Goal: Task Accomplishment & Management: Use online tool/utility

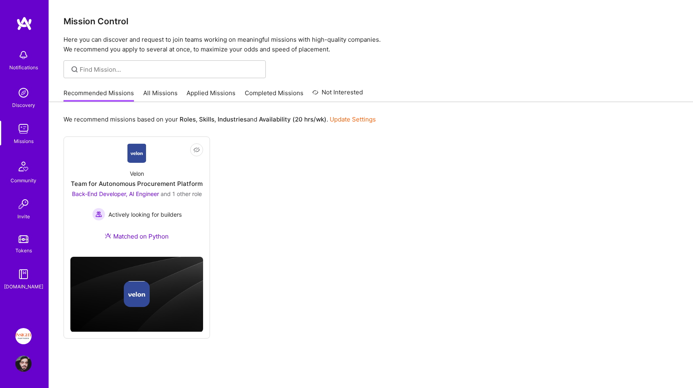
click at [175, 99] on link "All Missions" at bounding box center [160, 95] width 34 height 13
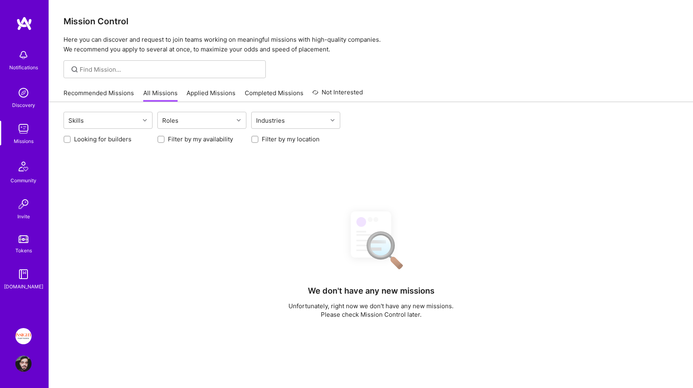
click at [205, 97] on link "Applied Missions" at bounding box center [211, 95] width 49 height 13
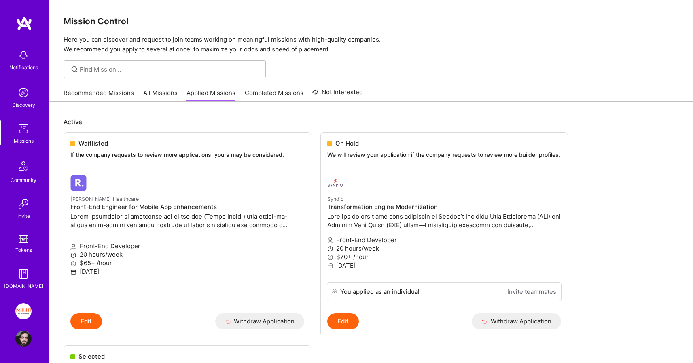
click at [17, 319] on link "Insight Partners: Data & AI - Sourcing" at bounding box center [23, 311] width 20 height 16
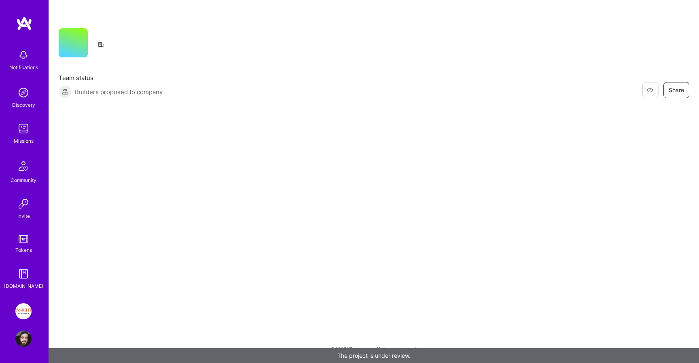
click at [17, 309] on img at bounding box center [23, 311] width 16 height 16
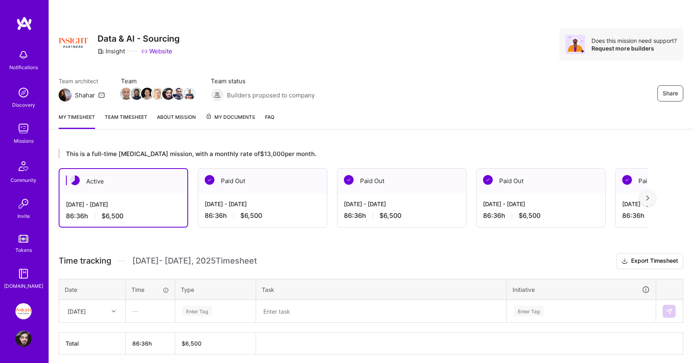
click at [359, 77] on div "Team architect Shahar Team Team status Builders proposed to company Share" at bounding box center [371, 89] width 625 height 25
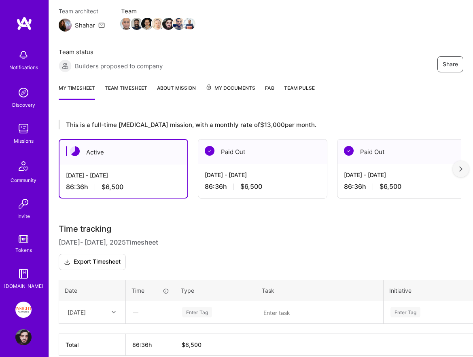
scroll to position [108, 0]
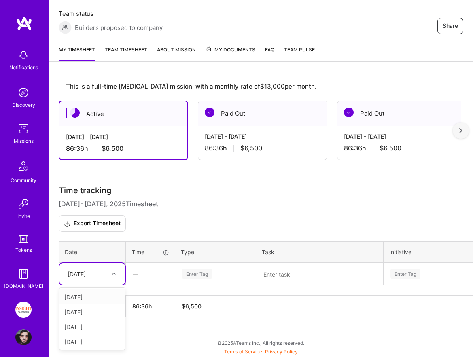
click at [86, 271] on div "[DATE]" at bounding box center [77, 274] width 18 height 8
click at [83, 301] on div "[DATE]" at bounding box center [92, 297] width 66 height 15
drag, startPoint x: 375, startPoint y: 240, endPoint x: 432, endPoint y: 363, distance: 135.7
click at [375, 240] on div "Time tracking [DATE] - [DATE] Timesheet Export Timesheet Date Time Type Task In…" at bounding box center [261, 252] width 405 height 132
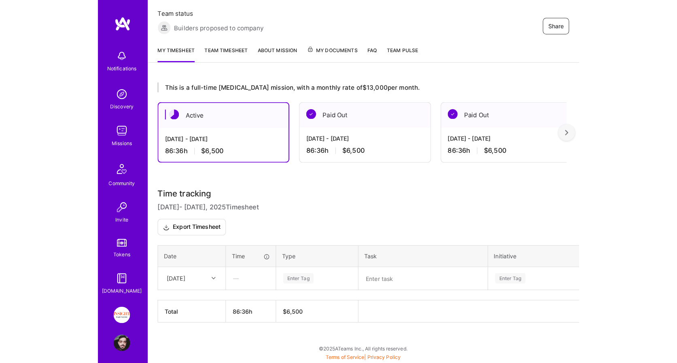
scroll to position [31, 0]
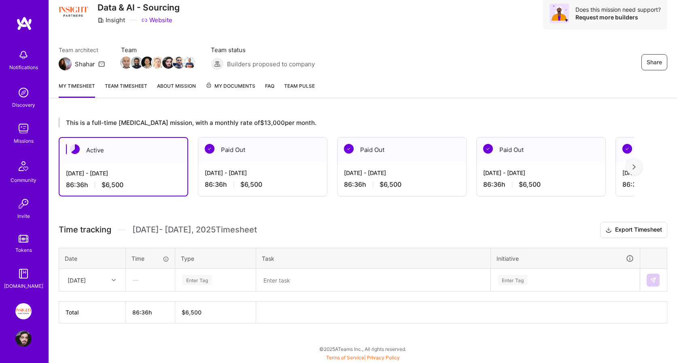
click at [178, 281] on div "Enter Tag" at bounding box center [216, 280] width 80 height 21
click at [266, 238] on h3 "Time tracking [DATE] - [DATE] Timesheet Export Timesheet" at bounding box center [363, 230] width 608 height 16
click at [568, 277] on div "Enter Tag" at bounding box center [565, 280] width 148 height 21
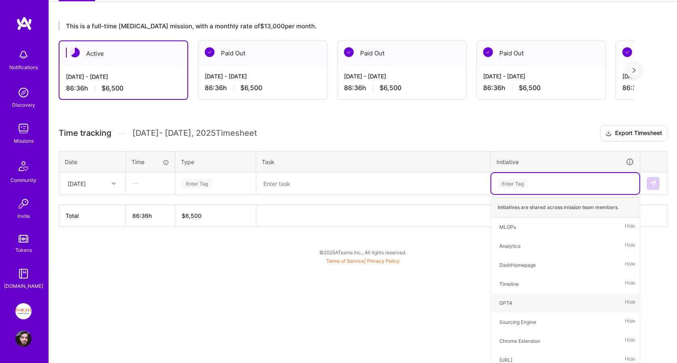
scroll to position [31, 0]
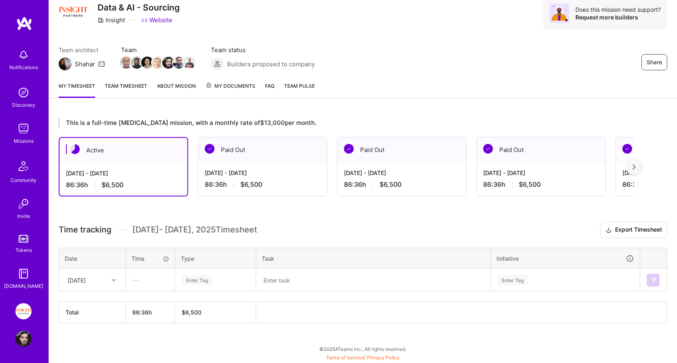
type textarea "InsightPartner development"
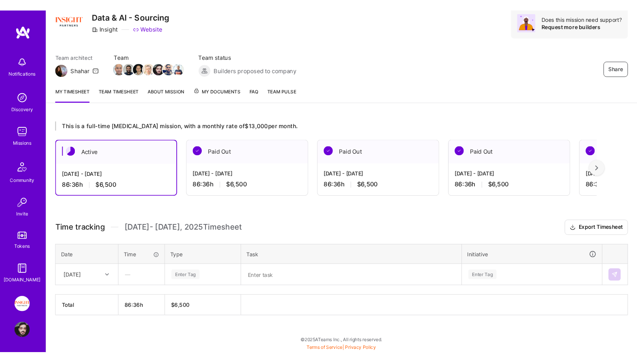
scroll to position [52, 0]
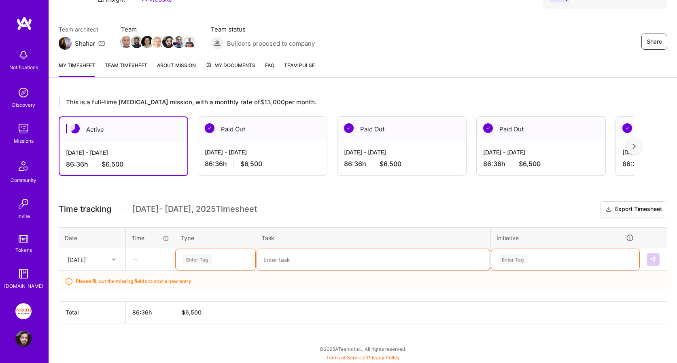
click at [98, 272] on div "This is a full-time [MEDICAL_DATA] mission, with a monthly rate of $13,000 per …" at bounding box center [363, 225] width 628 height 276
click at [674, 233] on div "This is a full-time [MEDICAL_DATA] mission, with a monthly rate of $13,000 per …" at bounding box center [363, 225] width 628 height 276
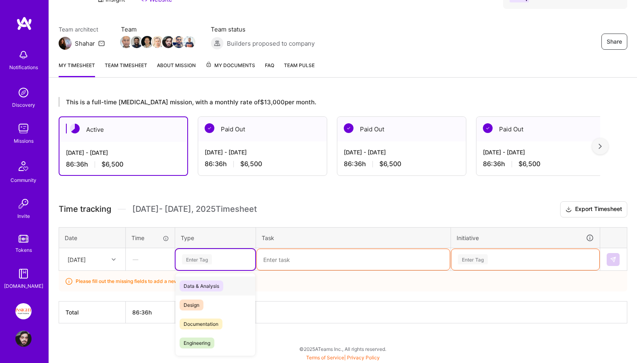
click at [235, 255] on div "Enter Tag" at bounding box center [215, 259] width 68 height 10
click at [216, 340] on div "Engineering" at bounding box center [216, 343] width 80 height 19
click at [304, 240] on th "Task" at bounding box center [353, 237] width 195 height 21
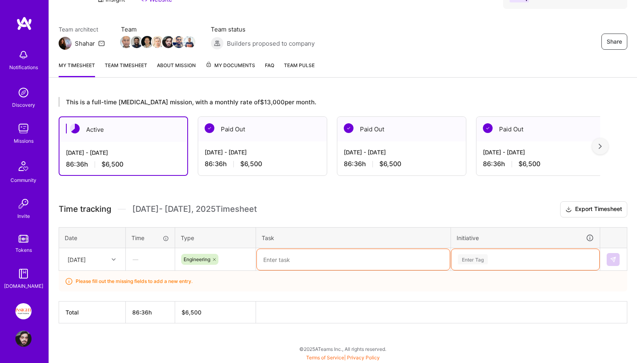
click at [298, 263] on textarea at bounding box center [353, 259] width 193 height 21
type textarea "Insight Partners."
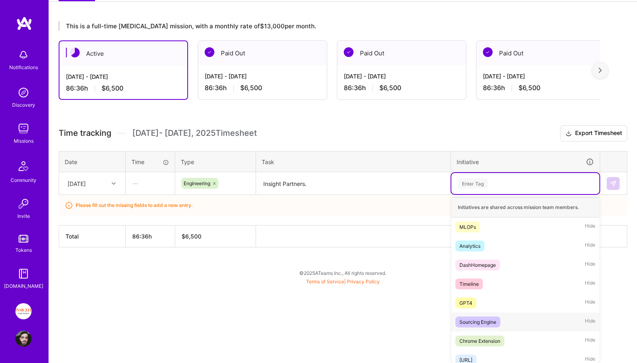
click at [481, 330] on div "Sourcing Engine Hide" at bounding box center [526, 322] width 148 height 19
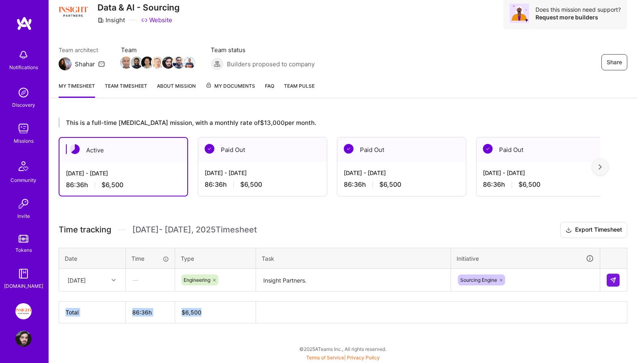
drag, startPoint x: 481, startPoint y: 330, endPoint x: 490, endPoint y: 299, distance: 32.7
click at [482, 327] on div "This is a full-time [MEDICAL_DATA] mission, with a monthly rate of $13,000 per …" at bounding box center [343, 235] width 588 height 255
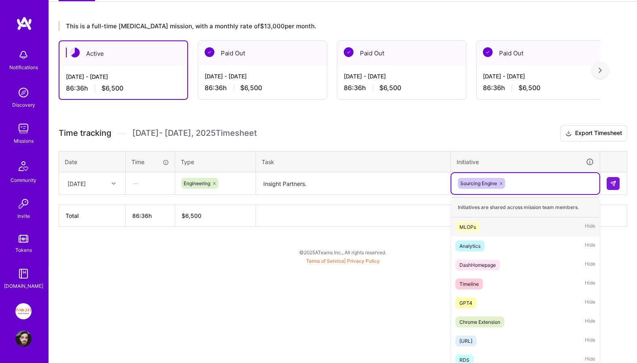
click at [501, 187] on div at bounding box center [501, 183] width 8 height 11
click at [500, 335] on div "Chrome Extension Hide" at bounding box center [526, 341] width 148 height 19
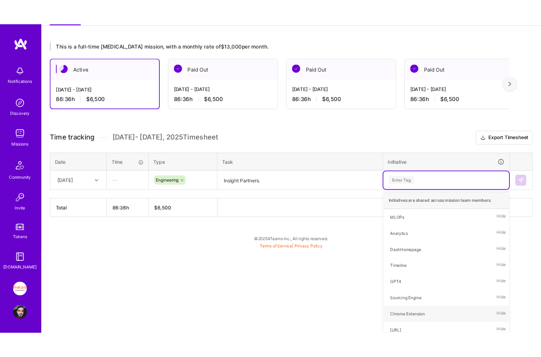
scroll to position [31, 0]
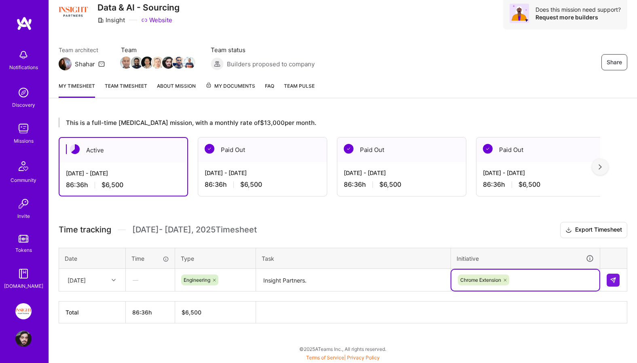
click at [290, 306] on th at bounding box center [441, 313] width 371 height 22
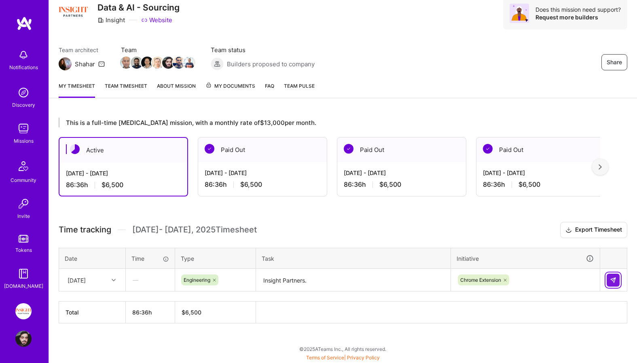
click at [610, 275] on button at bounding box center [613, 280] width 13 height 13
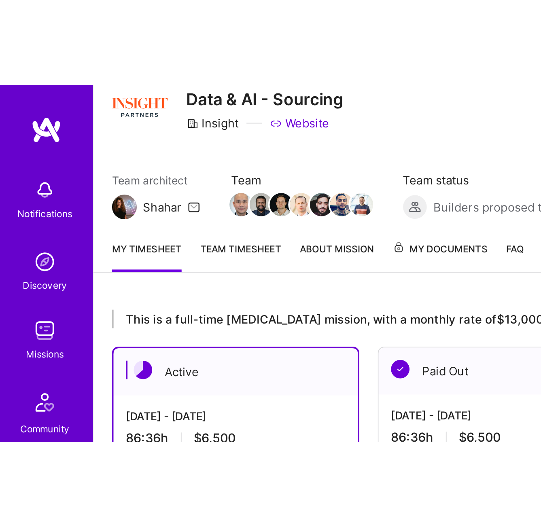
scroll to position [6, 0]
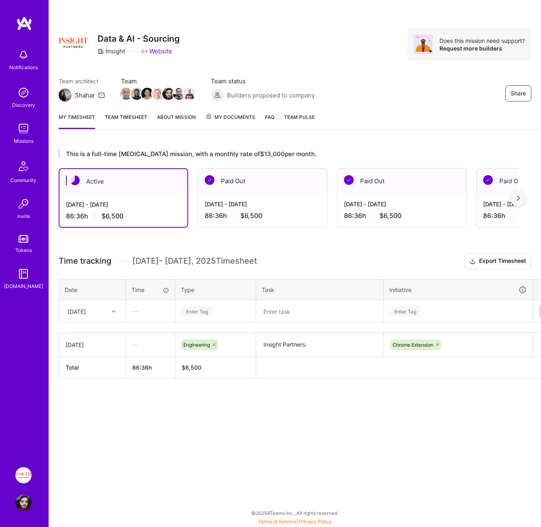
click at [253, 387] on div "Share Data & AI - Sourcing Insight Website Does this mission need support? Requ…" at bounding box center [295, 263] width 492 height 527
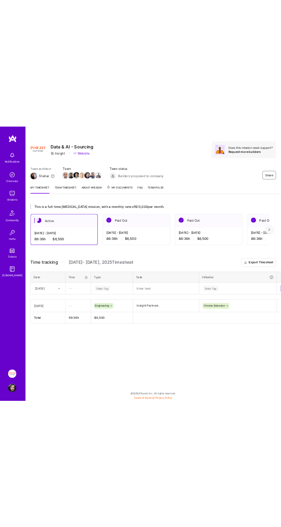
scroll to position [6, 0]
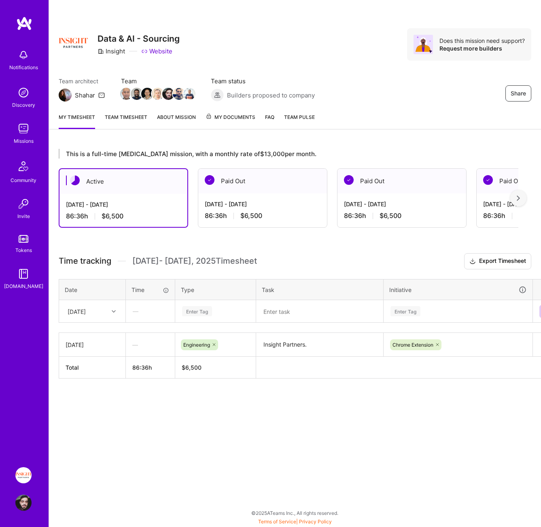
click at [86, 308] on div "[DATE]" at bounding box center [77, 311] width 18 height 8
click at [90, 331] on div "[DATE]" at bounding box center [92, 334] width 66 height 15
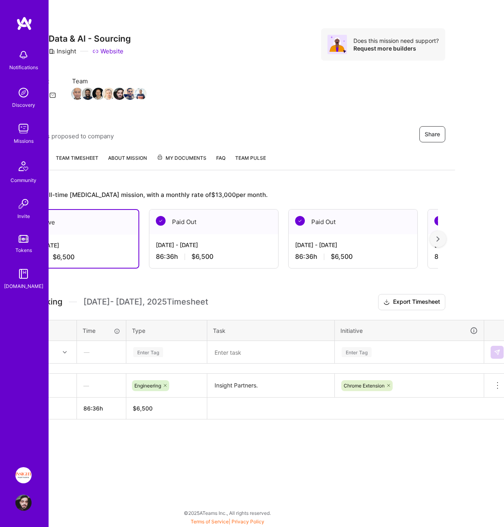
scroll to position [6, 0]
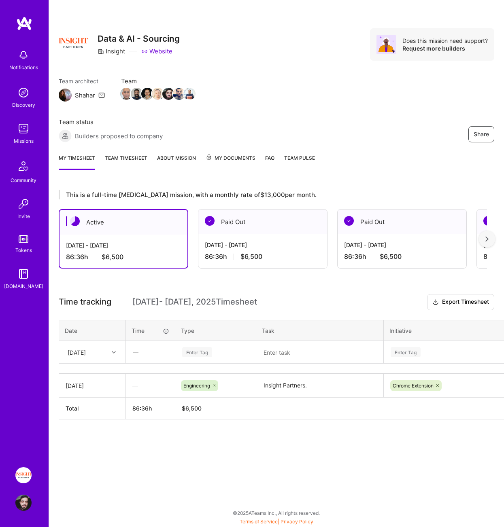
drag, startPoint x: 318, startPoint y: 476, endPoint x: -69, endPoint y: 476, distance: 387.2
click at [0, 476] on html "Notifications Discovery Missions Community Invite Tokens A.Guide Insight Partne…" at bounding box center [252, 261] width 504 height 523
click at [153, 446] on div "This is a full-time [MEDICAL_DATA] mission, with a monthly rate of $13,000 per …" at bounding box center [276, 319] width 455 height 279
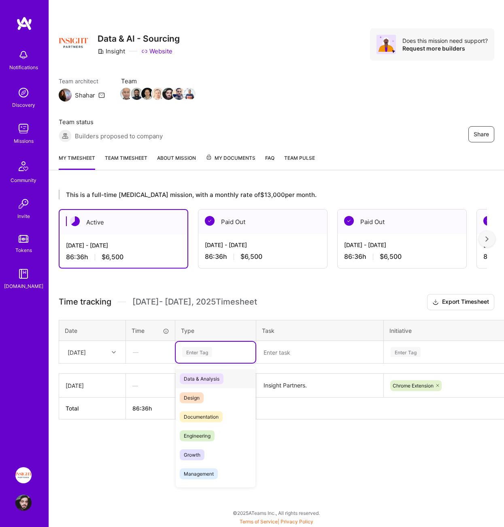
click at [200, 349] on div "Enter Tag" at bounding box center [197, 352] width 30 height 13
click at [213, 434] on span "Engineering" at bounding box center [197, 435] width 35 height 11
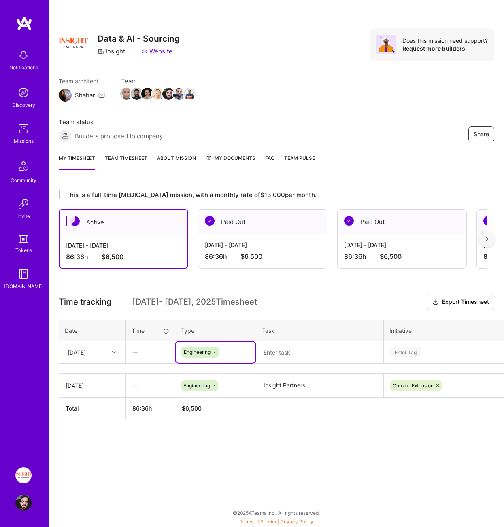
click at [289, 355] on textarea at bounding box center [319, 352] width 125 height 21
click at [281, 382] on textarea "Insight Partners." at bounding box center [319, 386] width 125 height 22
click at [290, 350] on textarea at bounding box center [319, 352] width 125 height 21
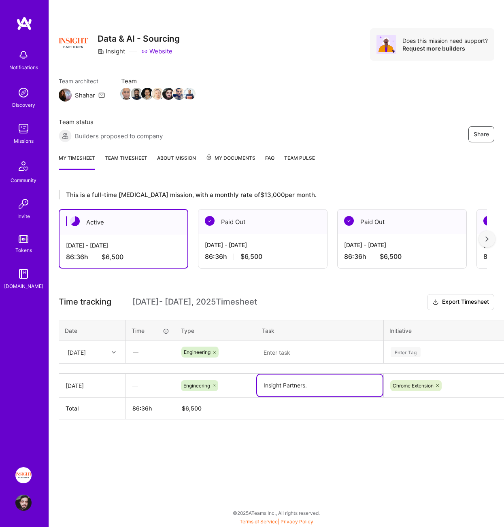
paste textarea "Insight Partners."
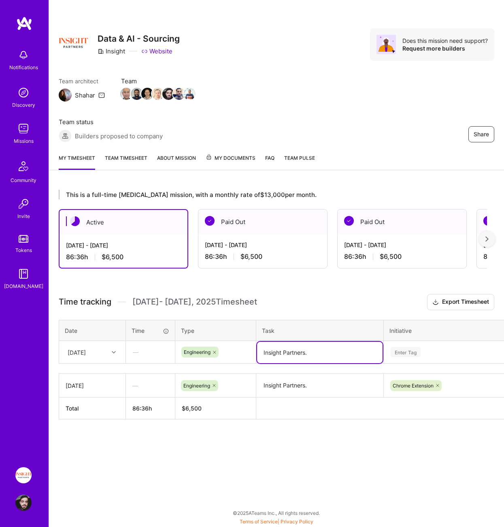
type textarea "Insight Partners."
click at [452, 347] on div "Enter Tag" at bounding box center [458, 352] width 137 height 10
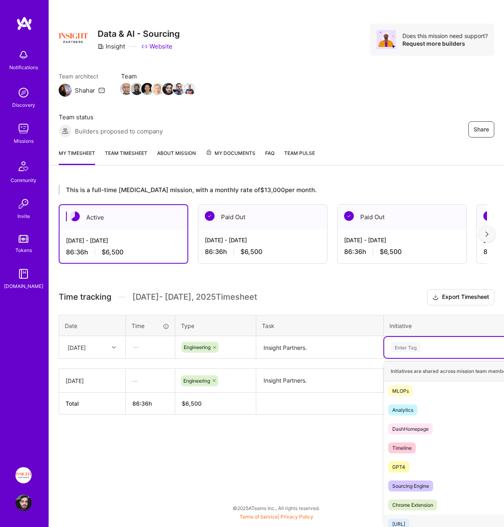
click at [406, 508] on span "Chrome Extension" at bounding box center [412, 505] width 49 height 11
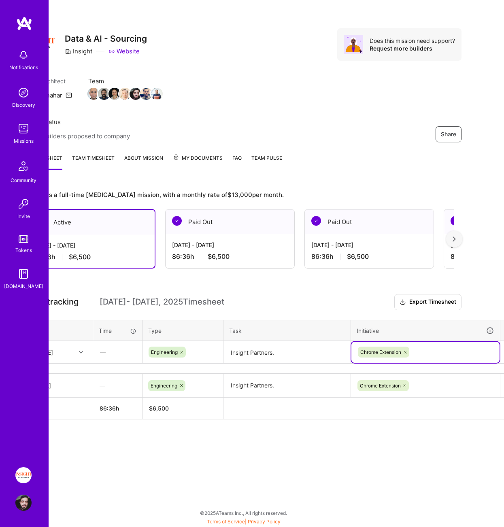
scroll to position [6, 56]
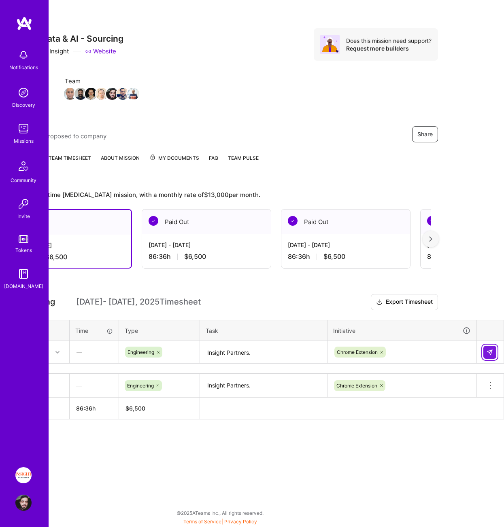
click at [493, 348] on button at bounding box center [489, 352] width 13 height 13
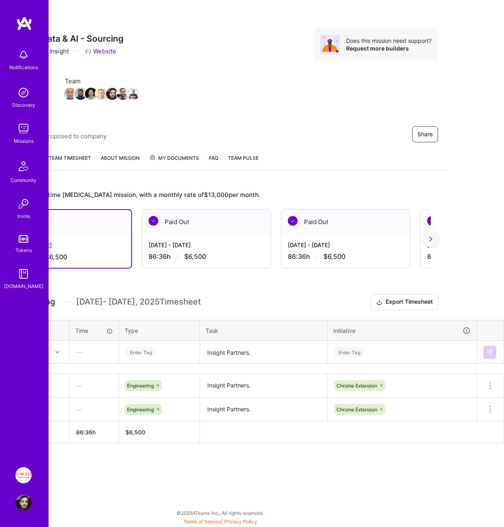
click at [154, 422] on th "$6,500" at bounding box center [159, 433] width 81 height 22
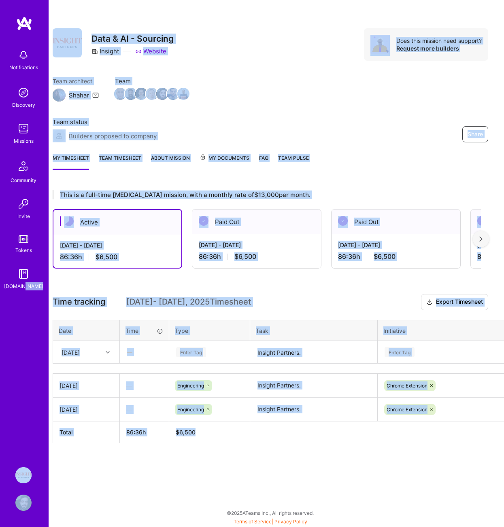
scroll to position [6, 0]
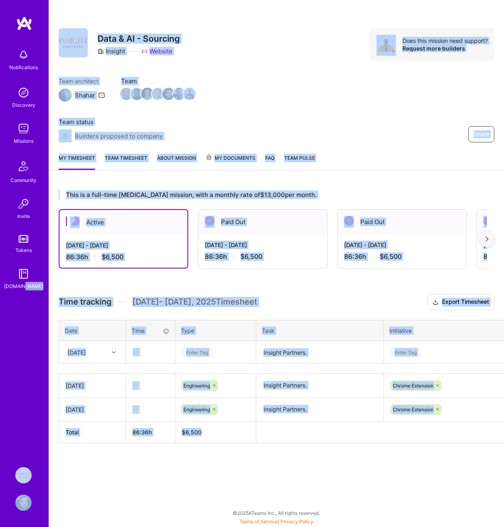
drag, startPoint x: 163, startPoint y: 428, endPoint x: 14, endPoint y: 427, distance: 148.5
click at [4, 429] on div "Notifications Discovery Missions Community Invite Tokens A.Guide Insight Partne…" at bounding box center [252, 261] width 504 height 523
click at [100, 422] on th "Total" at bounding box center [92, 433] width 67 height 22
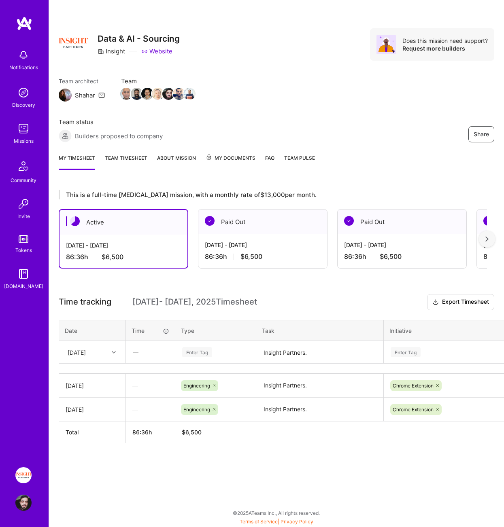
click at [123, 341] on div "[DATE]" at bounding box center [92, 351] width 66 height 21
click at [92, 413] on div "[DATE]" at bounding box center [92, 420] width 66 height 15
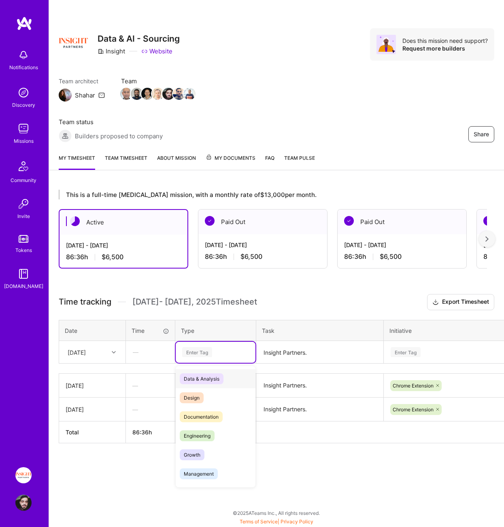
click at [205, 355] on div "Enter Tag" at bounding box center [216, 352] width 80 height 21
click at [216, 429] on div "Engineering" at bounding box center [216, 435] width 80 height 19
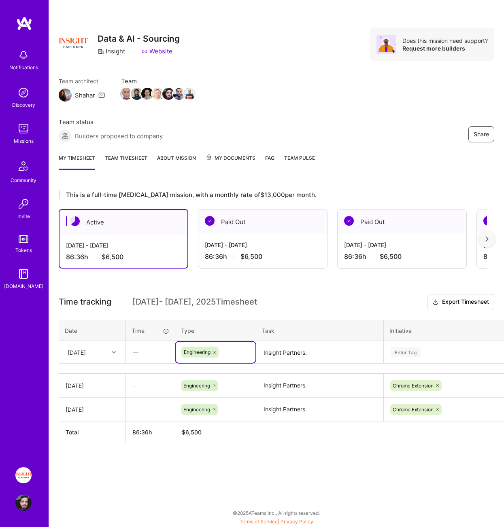
click at [286, 377] on textarea "Insight Partners." at bounding box center [319, 386] width 125 height 22
click at [320, 342] on textarea "Insight Partners." at bounding box center [319, 352] width 125 height 21
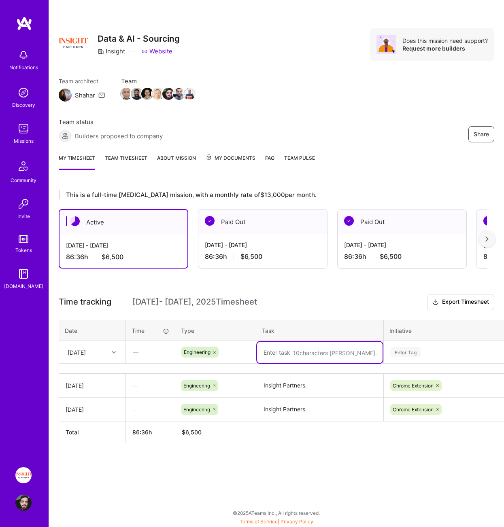
paste textarea "Insight Partners."
type textarea "Insight Partners."
click at [419, 346] on div "Enter Tag" at bounding box center [405, 352] width 30 height 13
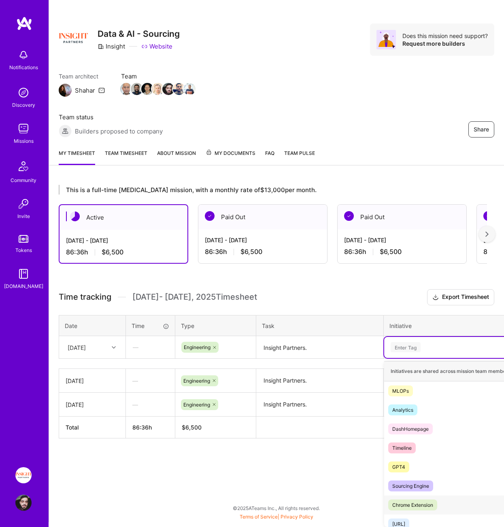
click at [414, 502] on div "Chrome Extension" at bounding box center [412, 505] width 41 height 8
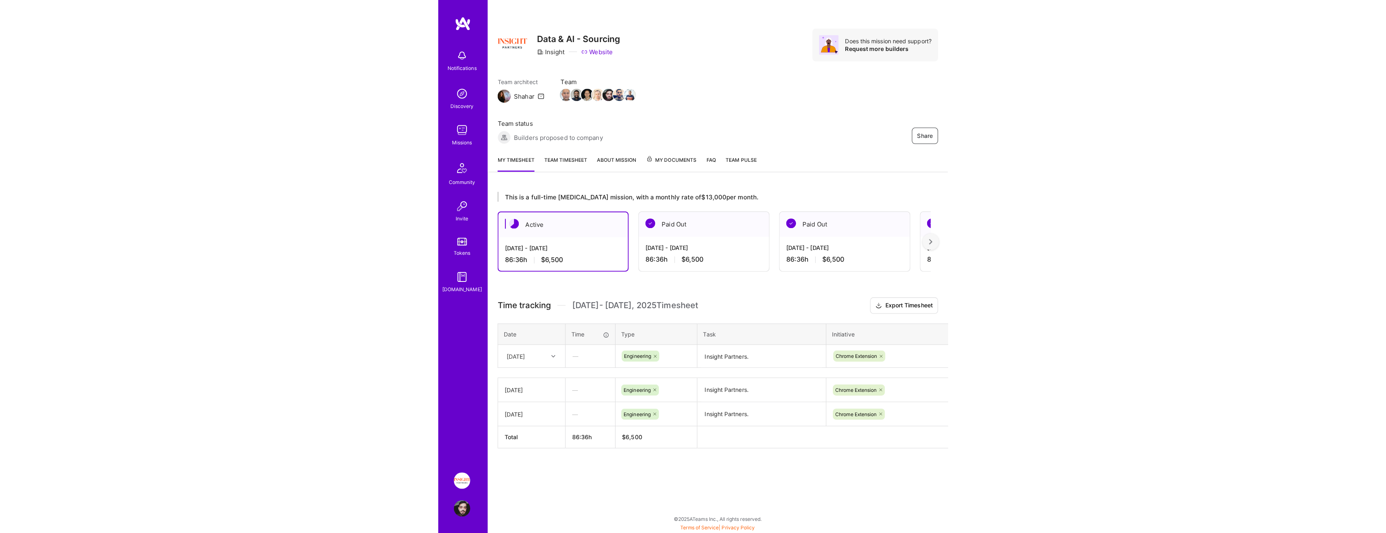
scroll to position [0, 0]
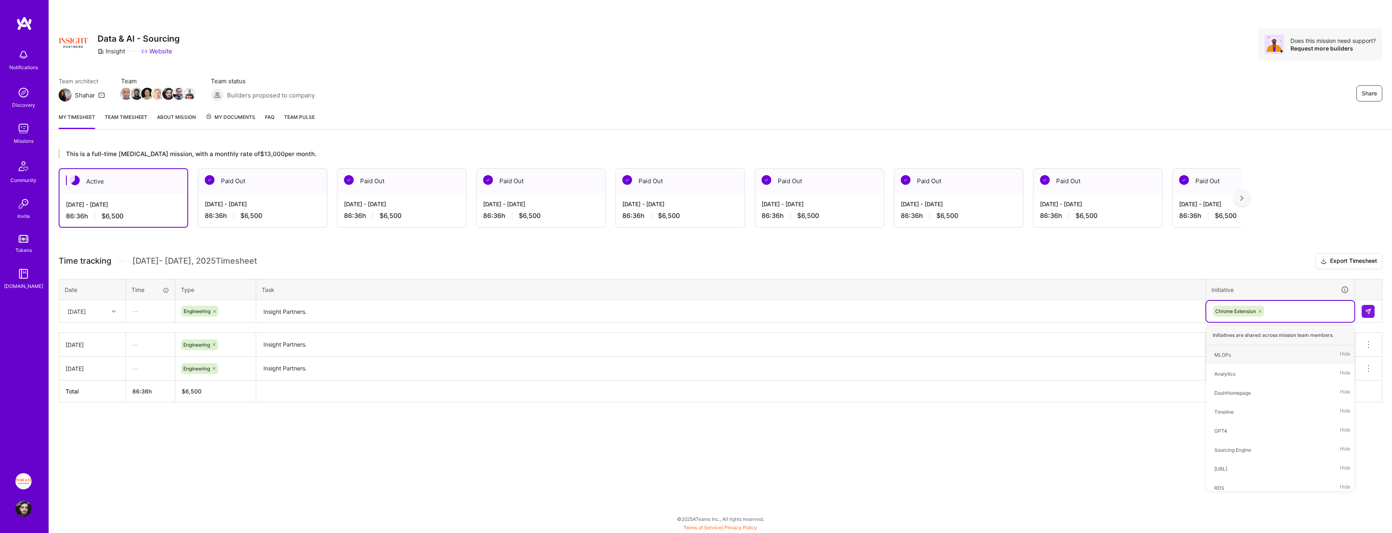
click at [503, 434] on div "This is a full-time [MEDICAL_DATA] mission, with a monthly rate of $13,000 per …" at bounding box center [720, 290] width 1343 height 303
click at [503, 314] on img at bounding box center [1368, 311] width 6 height 6
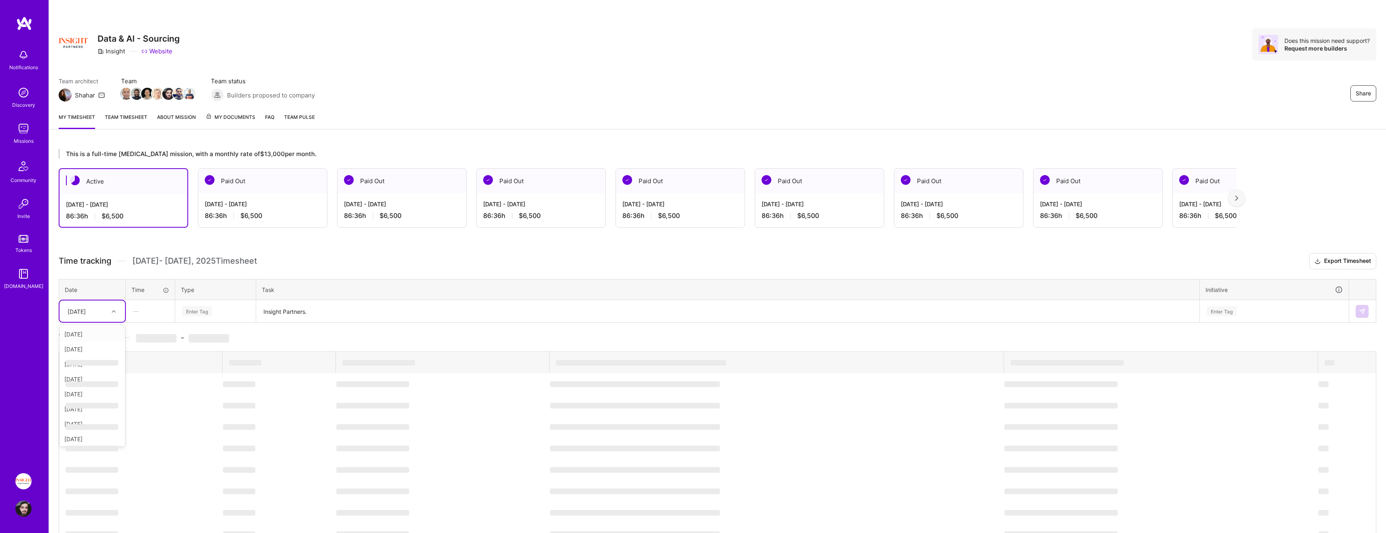
click at [101, 308] on div "[DATE]" at bounding box center [86, 311] width 45 height 13
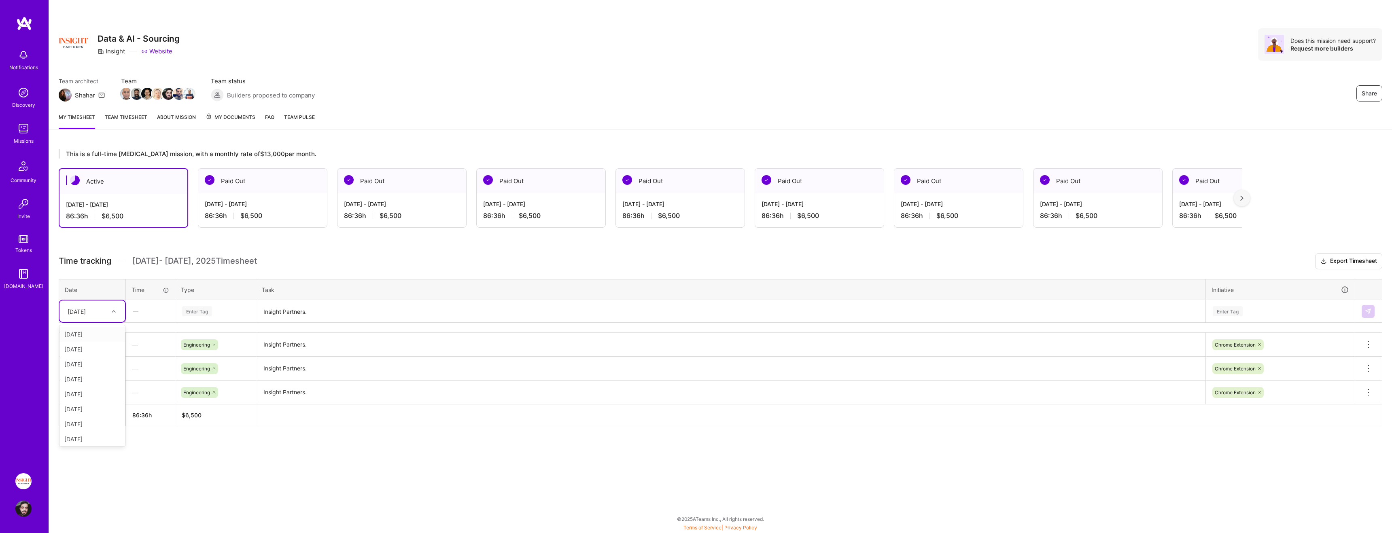
click at [105, 305] on div "[DATE]" at bounding box center [86, 311] width 45 height 13
click at [108, 315] on div "[DATE]" at bounding box center [86, 311] width 45 height 13
click at [95, 379] on div "[DATE]" at bounding box center [92, 379] width 66 height 15
click at [215, 318] on div "Enter Tag" at bounding box center [216, 311] width 80 height 21
click at [216, 395] on div "Engineering" at bounding box center [216, 395] width 80 height 19
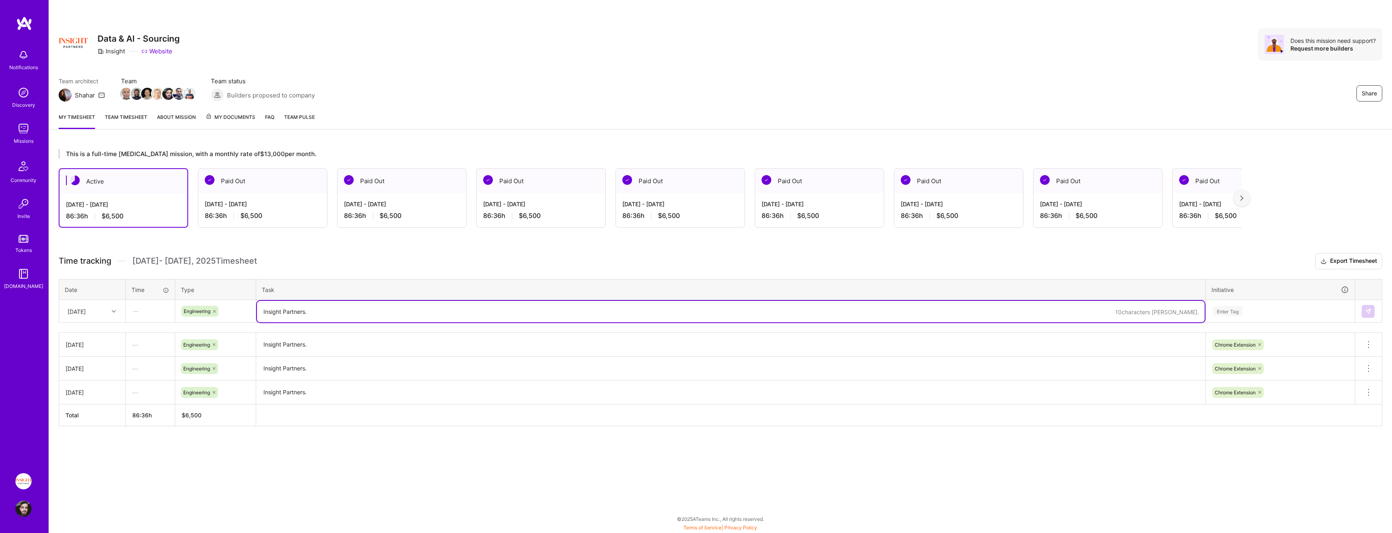
click at [275, 320] on textarea "Insight Partners." at bounding box center [731, 311] width 948 height 21
paste textarea "Insight Partners."
type textarea "Insight Partners."
click at [503, 310] on div "Enter Tag" at bounding box center [1280, 311] width 137 height 10
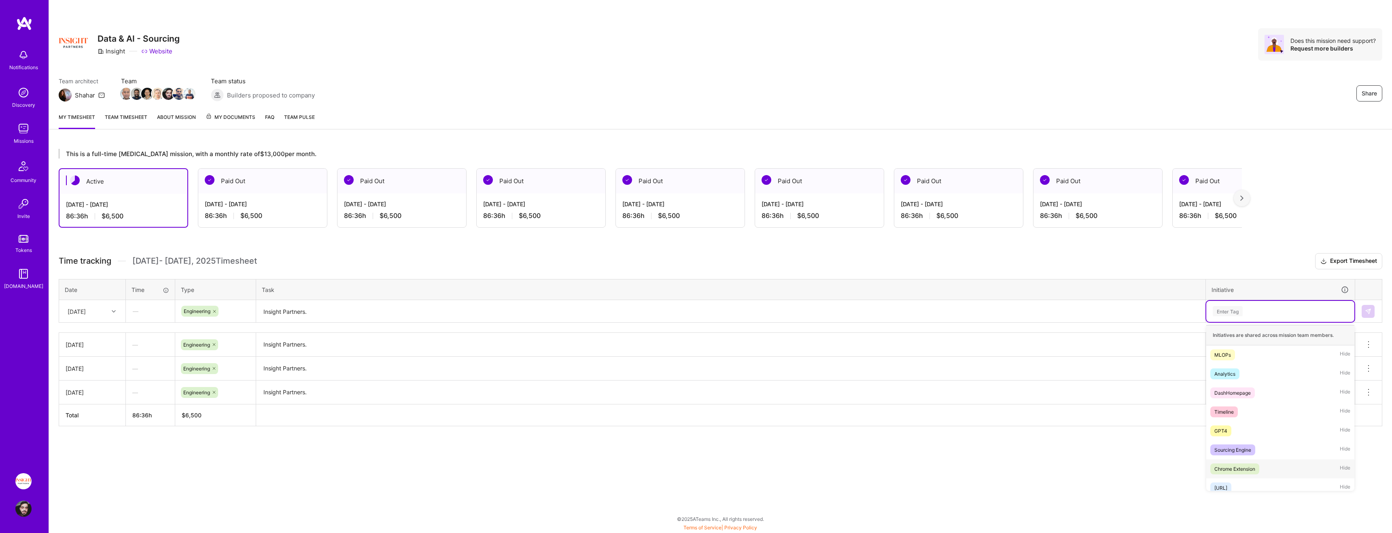
click at [503, 470] on div "Chrome Extension" at bounding box center [1234, 469] width 41 height 8
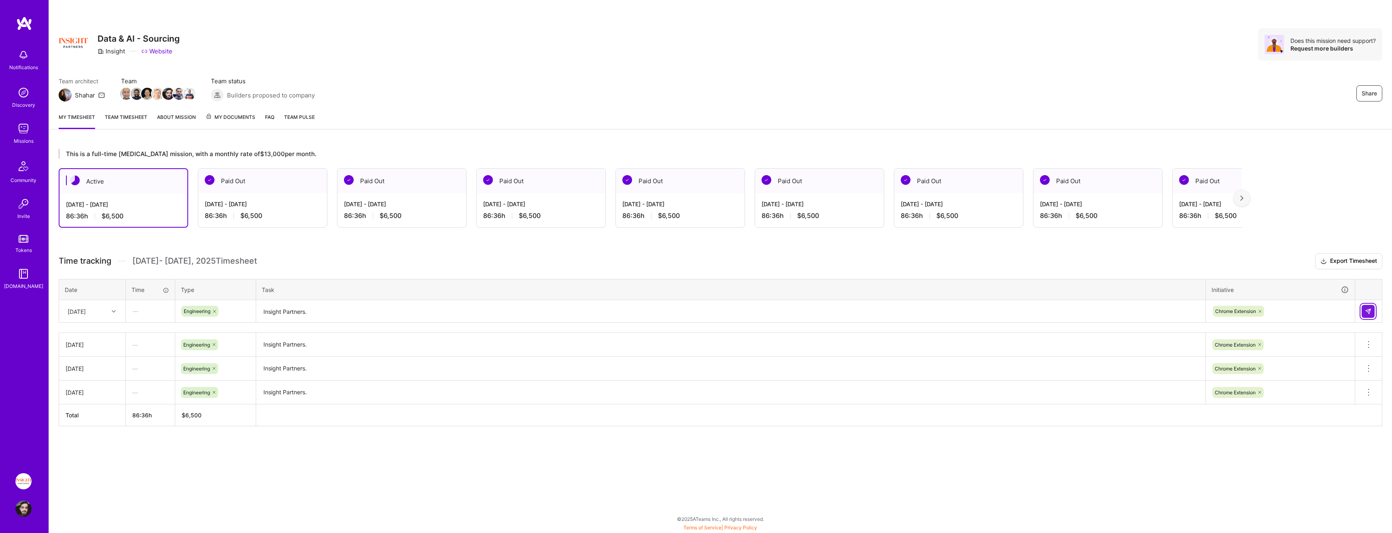
click at [503, 318] on button at bounding box center [1367, 311] width 13 height 13
click at [86, 310] on div "[DATE]" at bounding box center [77, 311] width 18 height 8
click at [165, 345] on div "—" at bounding box center [150, 344] width 49 height 21
drag, startPoint x: 82, startPoint y: 418, endPoint x: 90, endPoint y: 420, distance: 7.9
click at [90, 420] on div "[DATE]" at bounding box center [92, 416] width 53 height 8
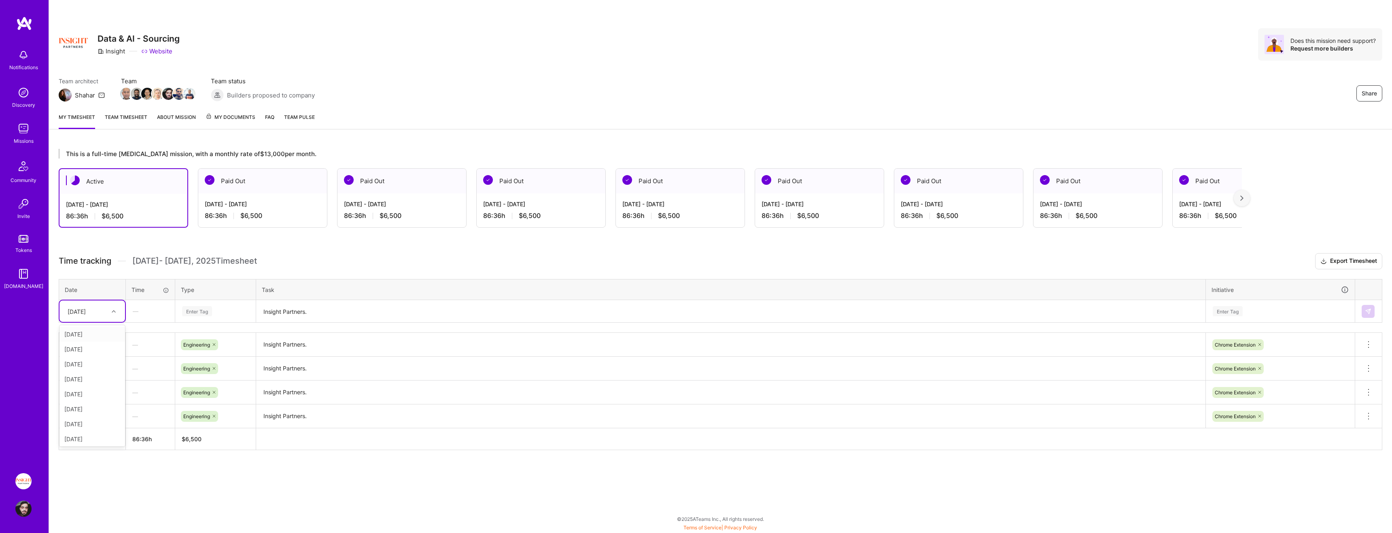
click at [103, 305] on div "[DATE]" at bounding box center [86, 311] width 45 height 13
click at [90, 398] on div "[DATE]" at bounding box center [92, 394] width 66 height 15
click at [252, 306] on div "Enter Tag" at bounding box center [216, 311] width 80 height 21
drag, startPoint x: 233, startPoint y: 399, endPoint x: 307, endPoint y: 354, distance: 86.8
click at [233, 399] on div "Engineering" at bounding box center [216, 395] width 80 height 19
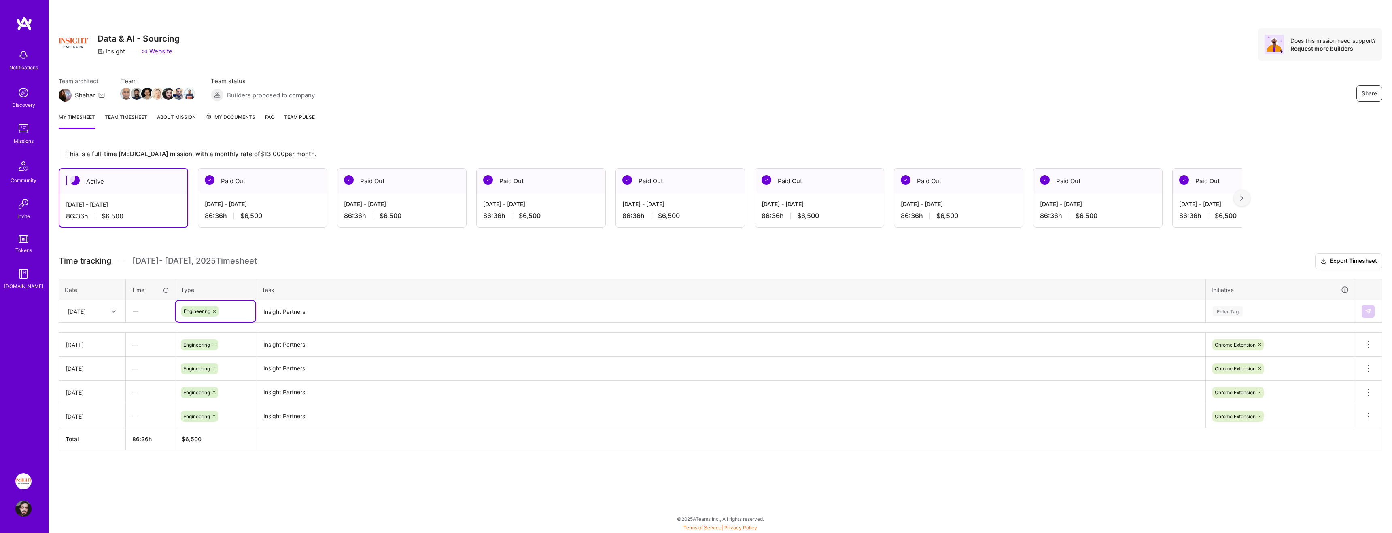
click at [352, 317] on textarea "Insight Partners." at bounding box center [731, 311] width 948 height 21
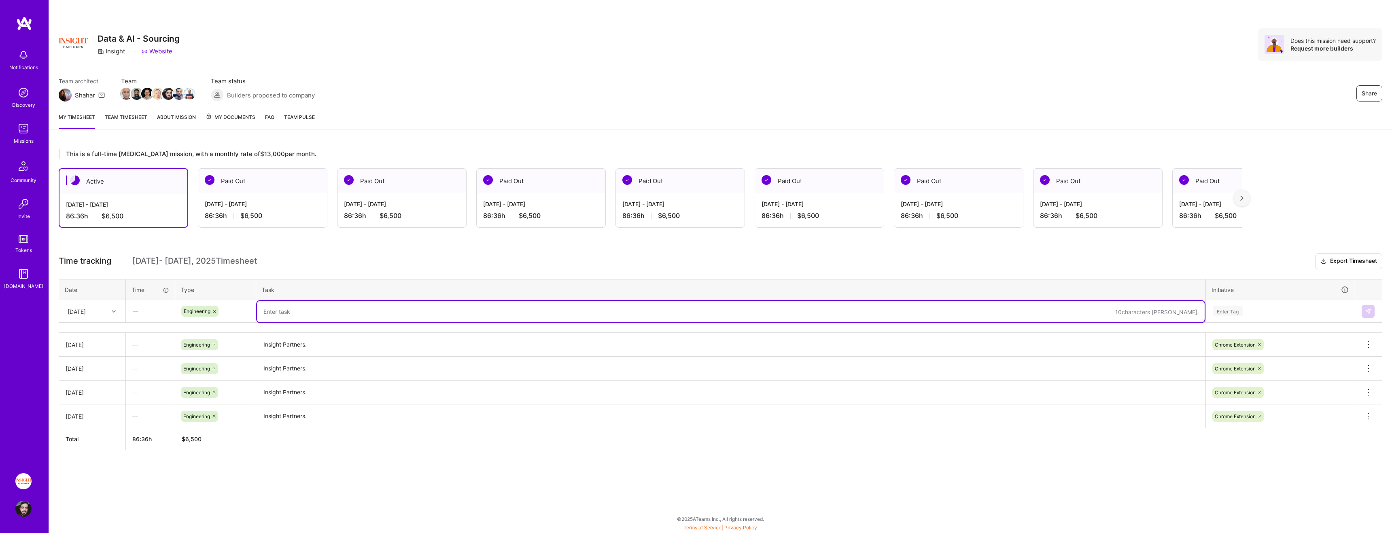
paste textarea "Insight Partners."
type textarea "Insight Partners."
click at [503, 312] on div "Enter Tag" at bounding box center [1280, 311] width 137 height 10
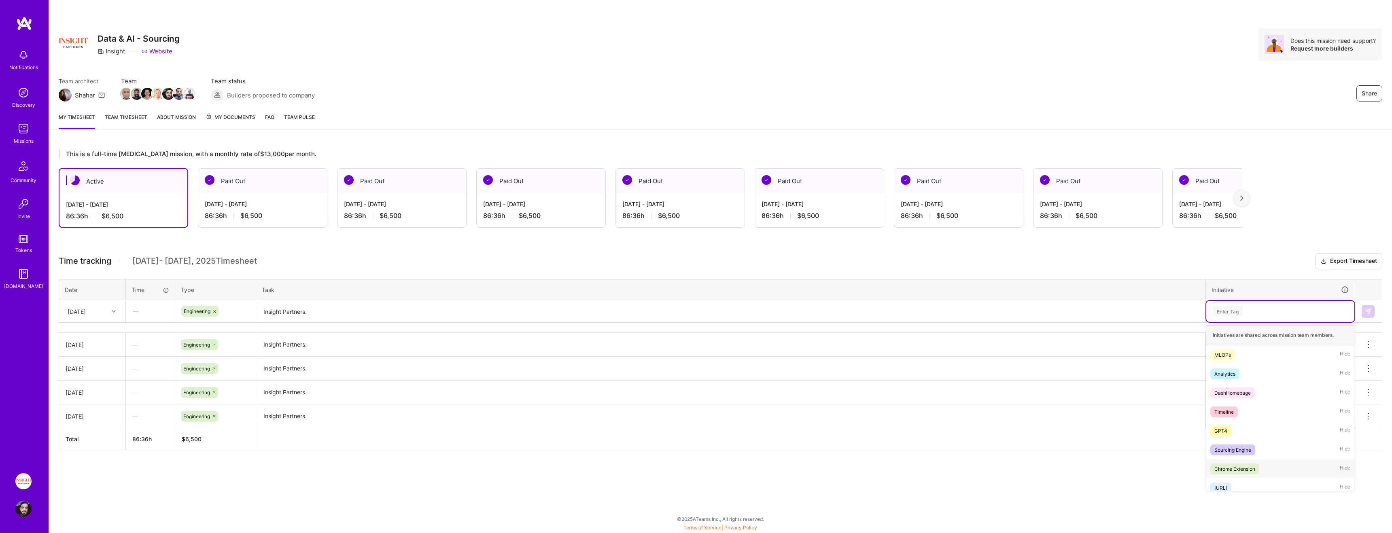
click at [503, 476] on div "Chrome Extension Hide" at bounding box center [1280, 469] width 148 height 19
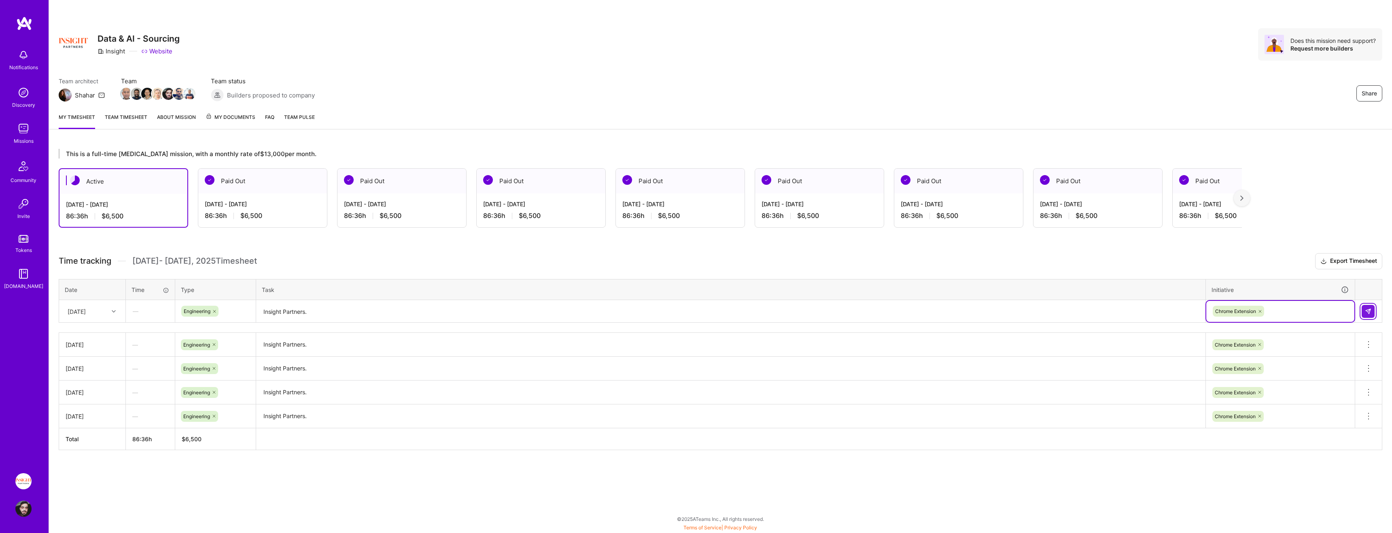
drag, startPoint x: 1368, startPoint y: 309, endPoint x: 1357, endPoint y: 308, distance: 11.4
click at [503, 309] on img at bounding box center [1368, 311] width 6 height 6
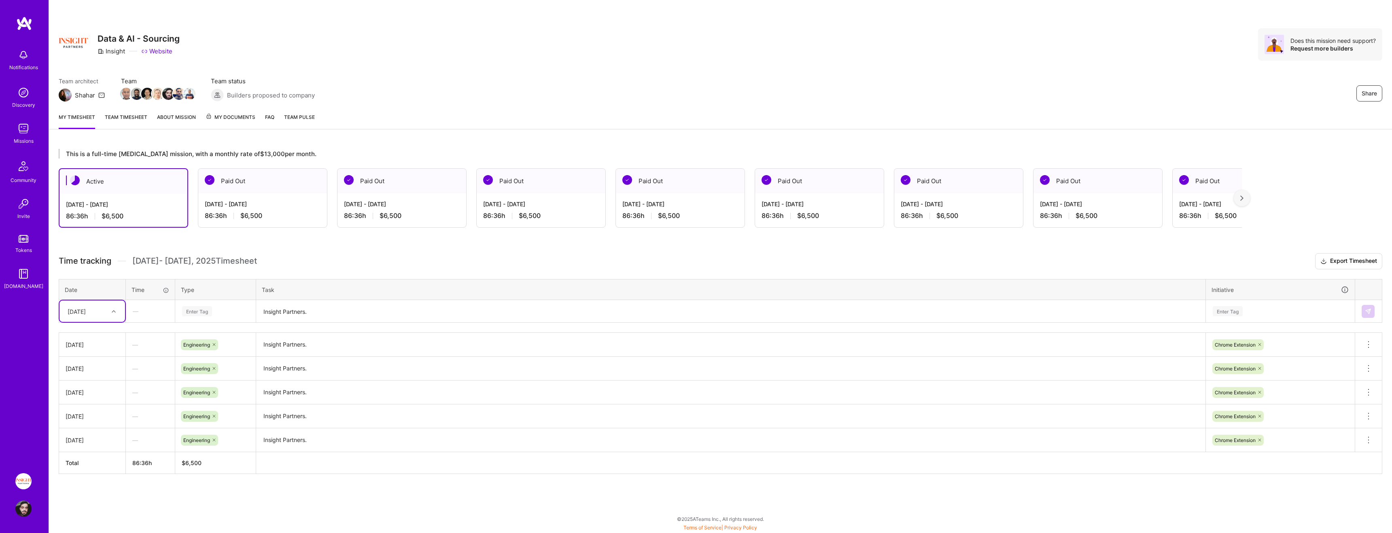
click at [86, 314] on div "[DATE]" at bounding box center [77, 311] width 18 height 8
click at [91, 415] on div "[DATE]" at bounding box center [92, 409] width 66 height 15
drag, startPoint x: 206, startPoint y: 294, endPoint x: 214, endPoint y: 314, distance: 21.6
click at [206, 295] on th "Type" at bounding box center [215, 289] width 81 height 21
click at [214, 314] on div "Enter Tag" at bounding box center [215, 311] width 68 height 10
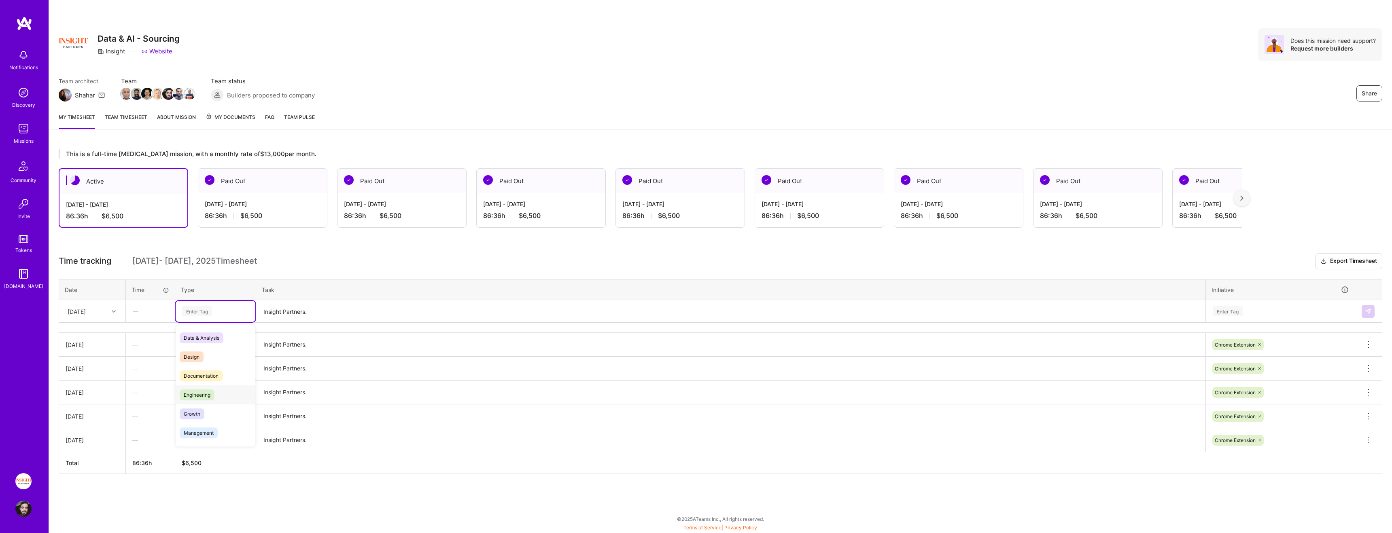
click at [218, 399] on div "Engineering" at bounding box center [216, 395] width 80 height 19
click at [305, 307] on textarea "Insight Partners." at bounding box center [731, 311] width 948 height 21
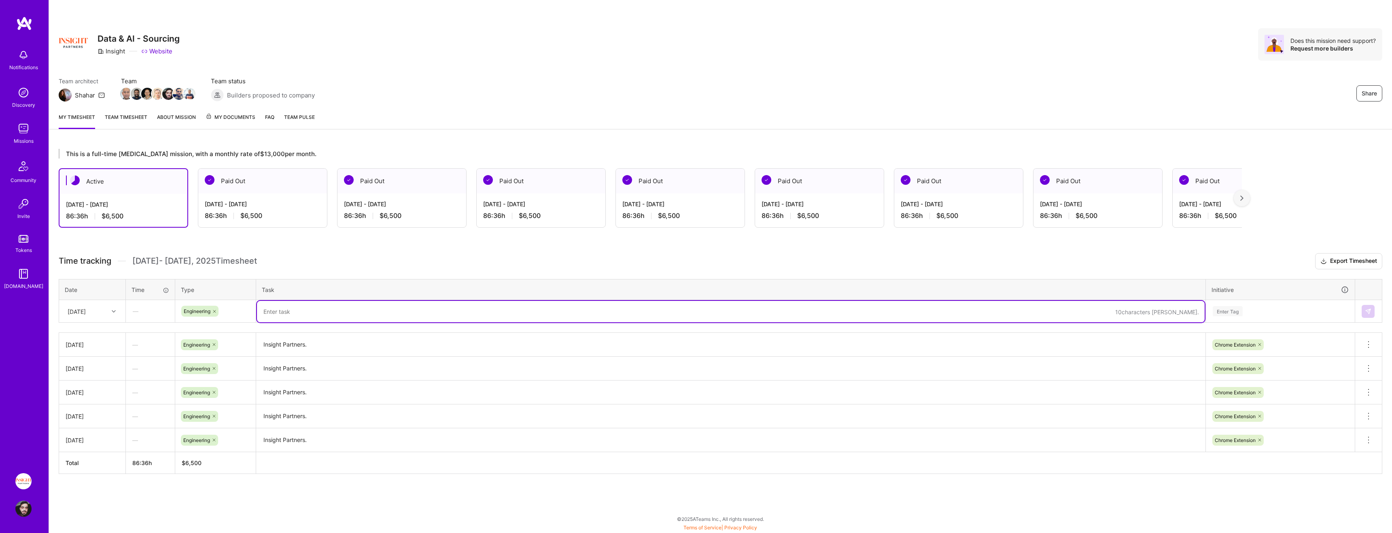
paste textarea "Insight Partners."
type textarea "Insight Partners."
click at [503, 314] on div "Enter Tag" at bounding box center [1228, 311] width 30 height 13
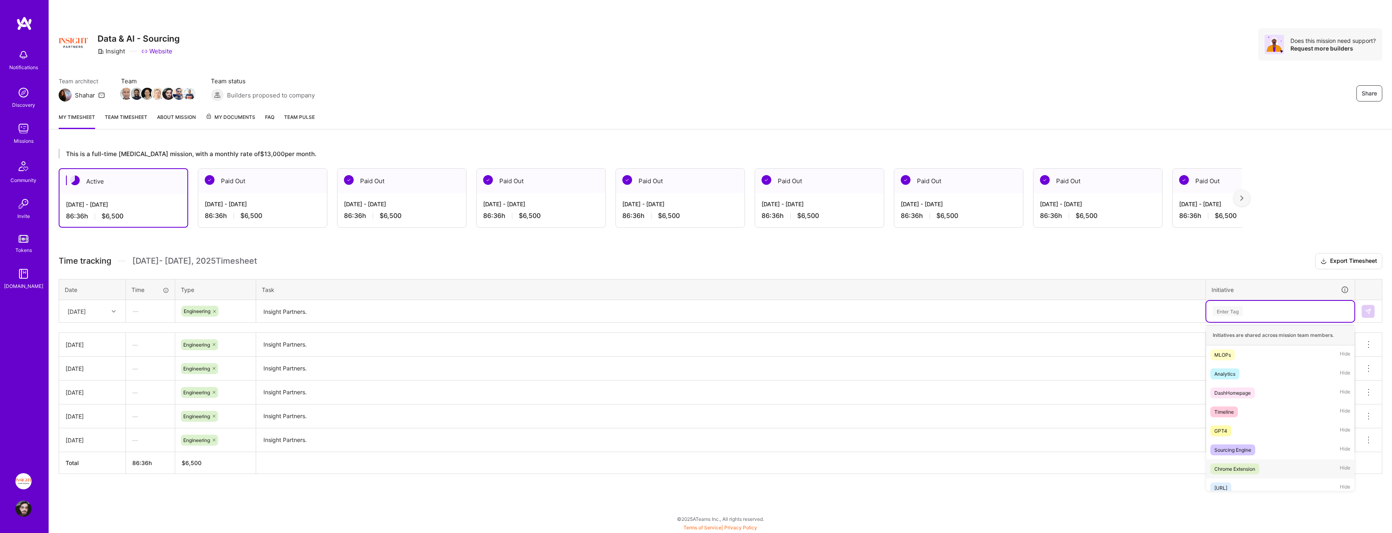
drag, startPoint x: 1256, startPoint y: 469, endPoint x: 1265, endPoint y: 461, distance: 11.5
click at [503, 469] on span "Chrome Extension" at bounding box center [1234, 469] width 49 height 11
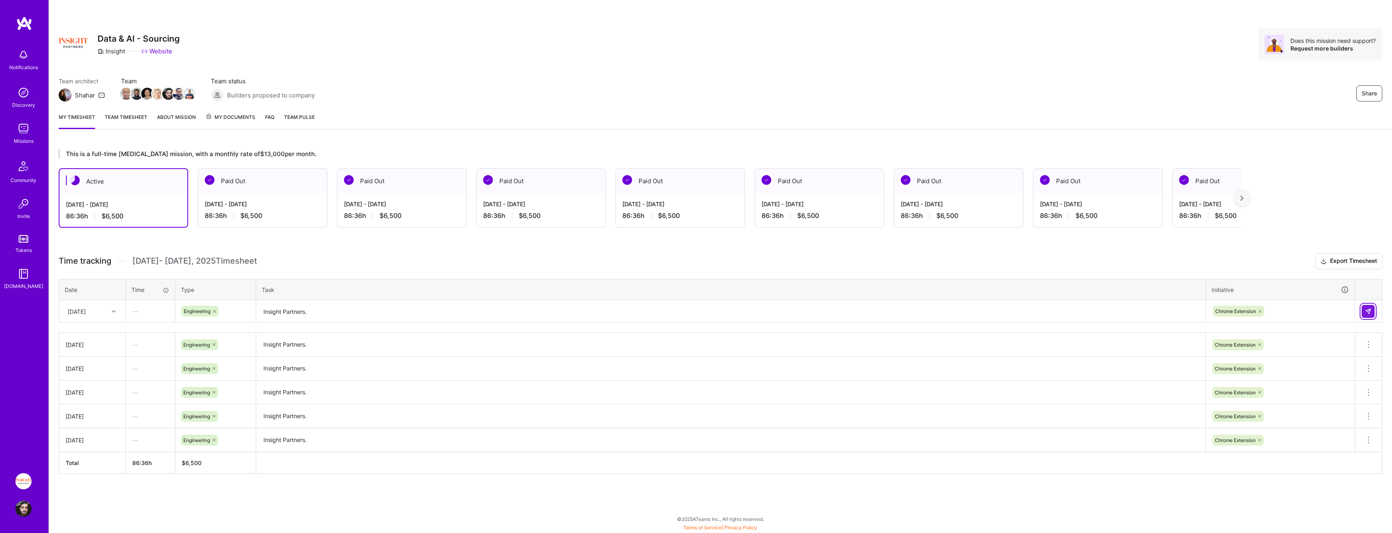
click at [503, 314] on button at bounding box center [1367, 311] width 13 height 13
click at [266, 513] on div "This is a full-time [MEDICAL_DATA] mission, with a monthly rate of $13,000 per …" at bounding box center [717, 338] width 1337 height 399
click at [86, 309] on div "[DATE]" at bounding box center [77, 311] width 18 height 8
click at [99, 426] on div "[DATE]" at bounding box center [92, 424] width 66 height 15
drag, startPoint x: 222, startPoint y: 301, endPoint x: 225, endPoint y: 307, distance: 6.3
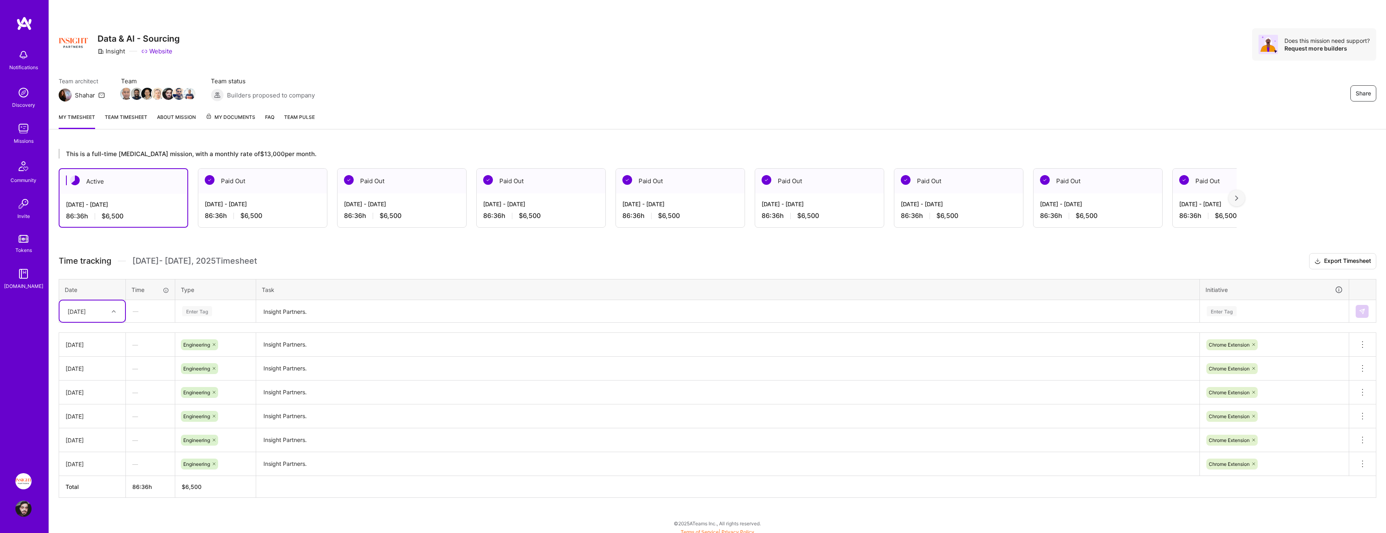
click at [222, 302] on div "Enter Tag" at bounding box center [216, 311] width 80 height 21
click at [225, 401] on div "Engineering" at bounding box center [216, 395] width 80 height 19
click at [304, 324] on div "Time tracking Aug 1 - Aug 15 , 2025 Timesheet Export Timesheet Date Time Type T…" at bounding box center [717, 375] width 1317 height 245
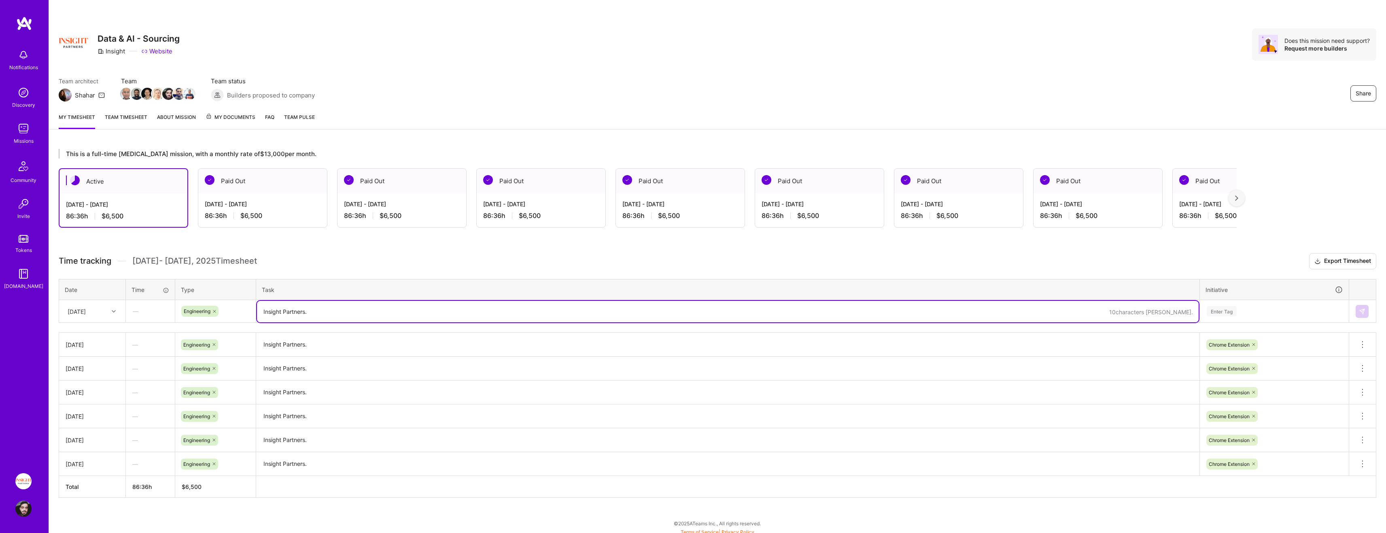
click at [303, 317] on textarea "Insight Partners." at bounding box center [727, 311] width 941 height 21
paste textarea "Insight Partners."
type textarea "Insight Partners."
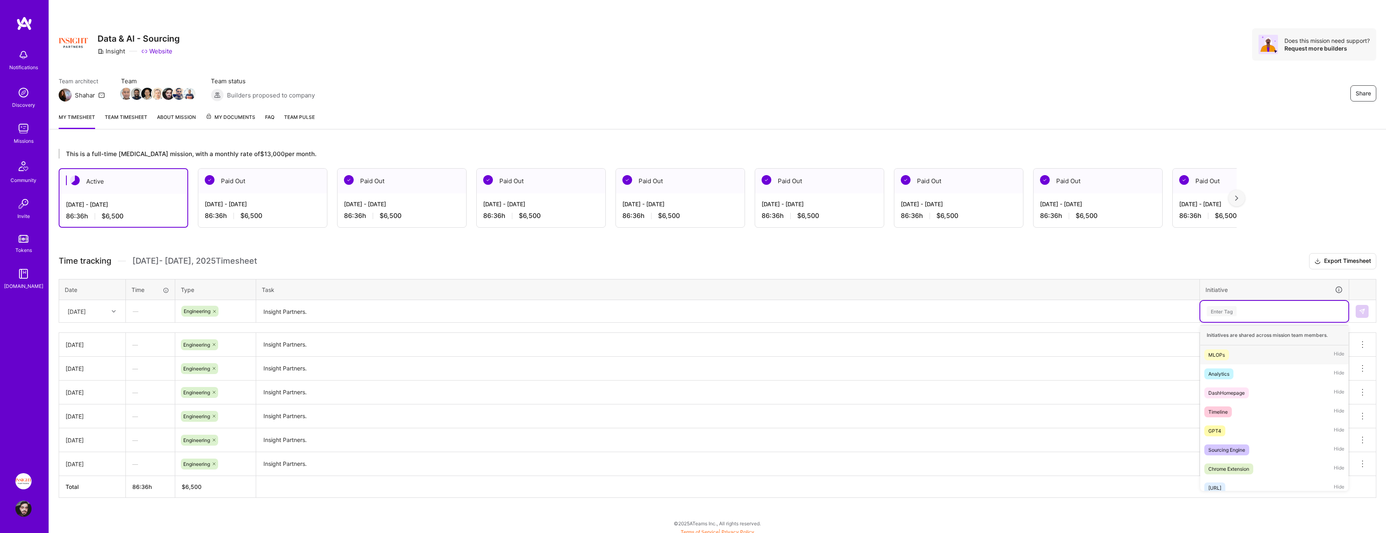
click at [503, 303] on div "Enter Tag" at bounding box center [1274, 311] width 148 height 21
click at [503, 462] on div "Chrome Extension Hide" at bounding box center [1274, 469] width 148 height 19
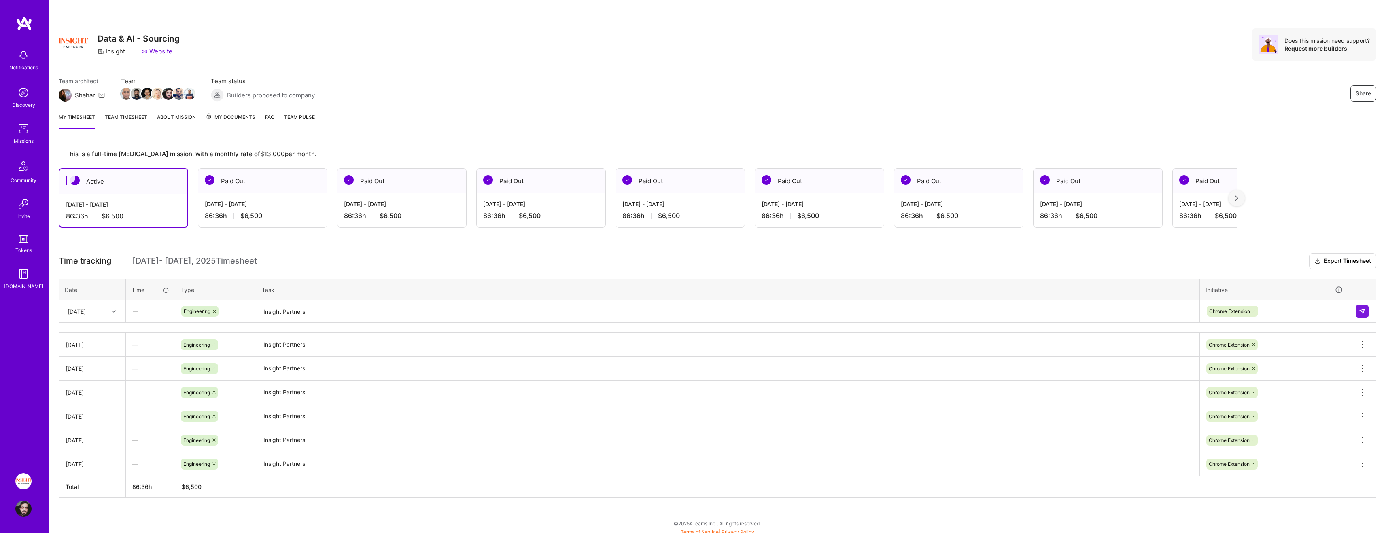
click at [503, 312] on td at bounding box center [1362, 311] width 27 height 23
click at [503, 312] on button at bounding box center [1361, 311] width 13 height 13
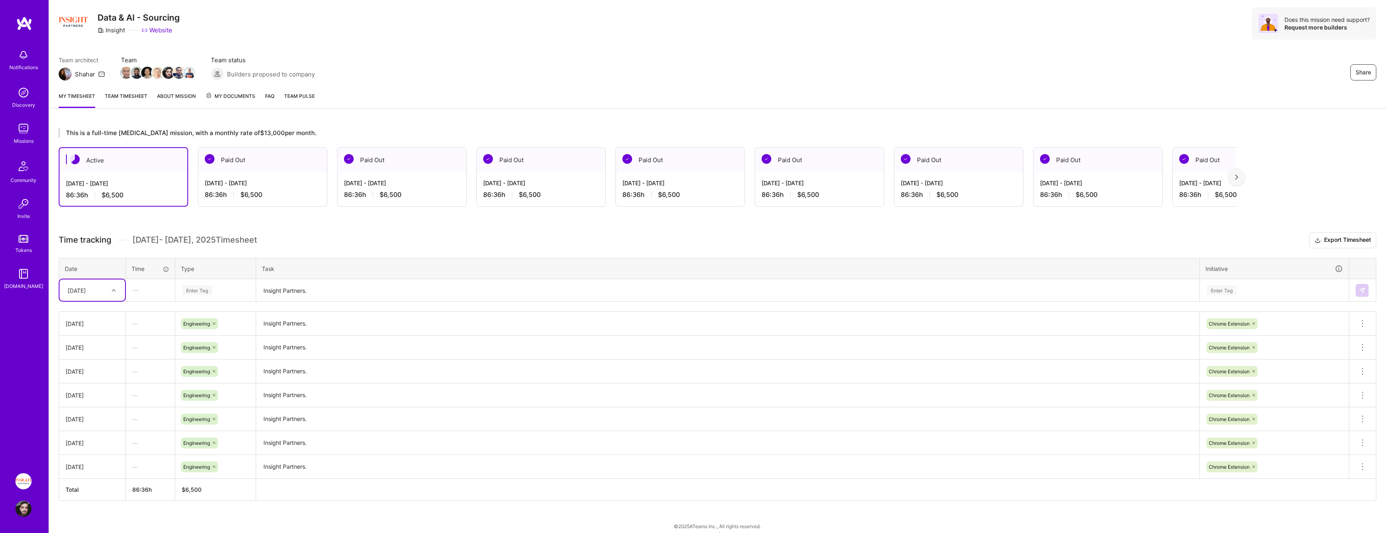
scroll to position [28, 0]
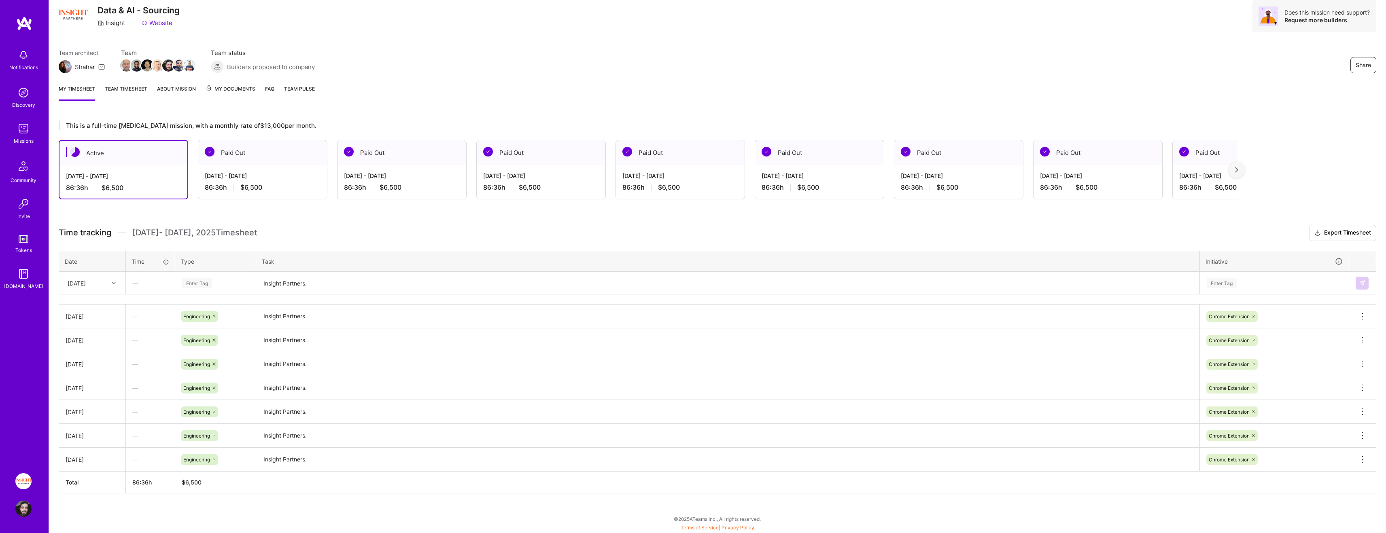
click at [166, 246] on div "Time tracking Aug 1 - Aug 15 , 2025 Timesheet Export Timesheet Date Time Type T…" at bounding box center [717, 359] width 1317 height 269
click at [83, 286] on div "[DATE]" at bounding box center [77, 283] width 18 height 8
click at [93, 372] on div "[DATE]" at bounding box center [92, 367] width 66 height 15
click at [191, 286] on div "Enter Tag" at bounding box center [197, 283] width 30 height 13
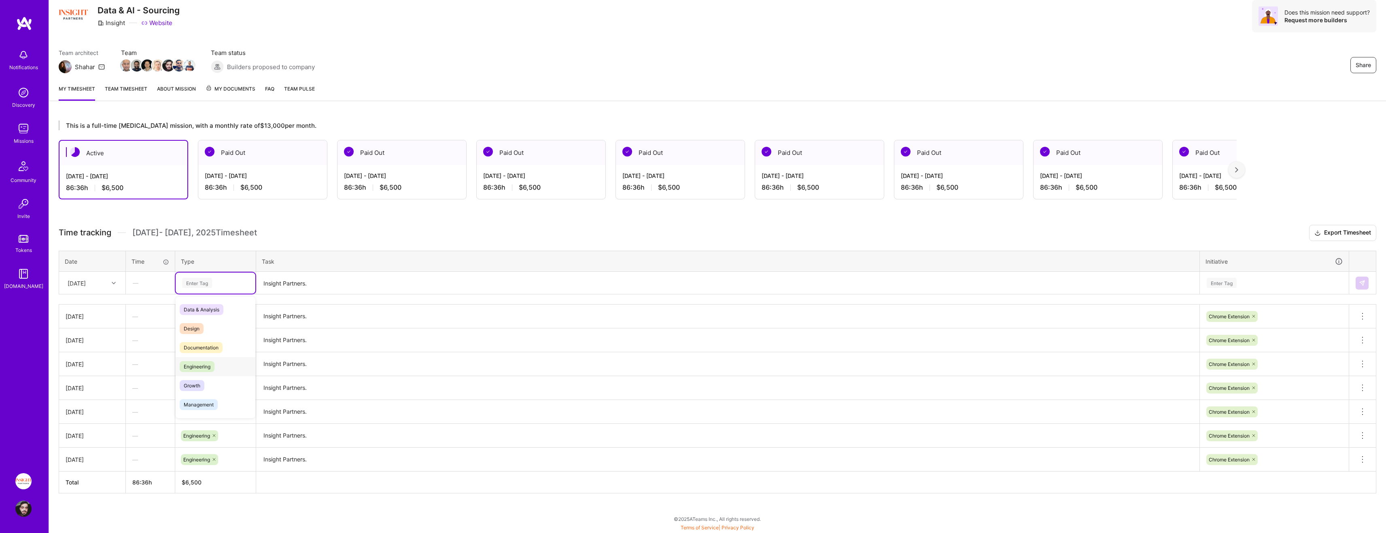
drag, startPoint x: 210, startPoint y: 368, endPoint x: 289, endPoint y: 288, distance: 113.0
click at [210, 368] on span "Engineering" at bounding box center [197, 366] width 35 height 11
click at [302, 282] on textarea "Insight Partners." at bounding box center [727, 283] width 941 height 21
paste textarea "Insight Partners."
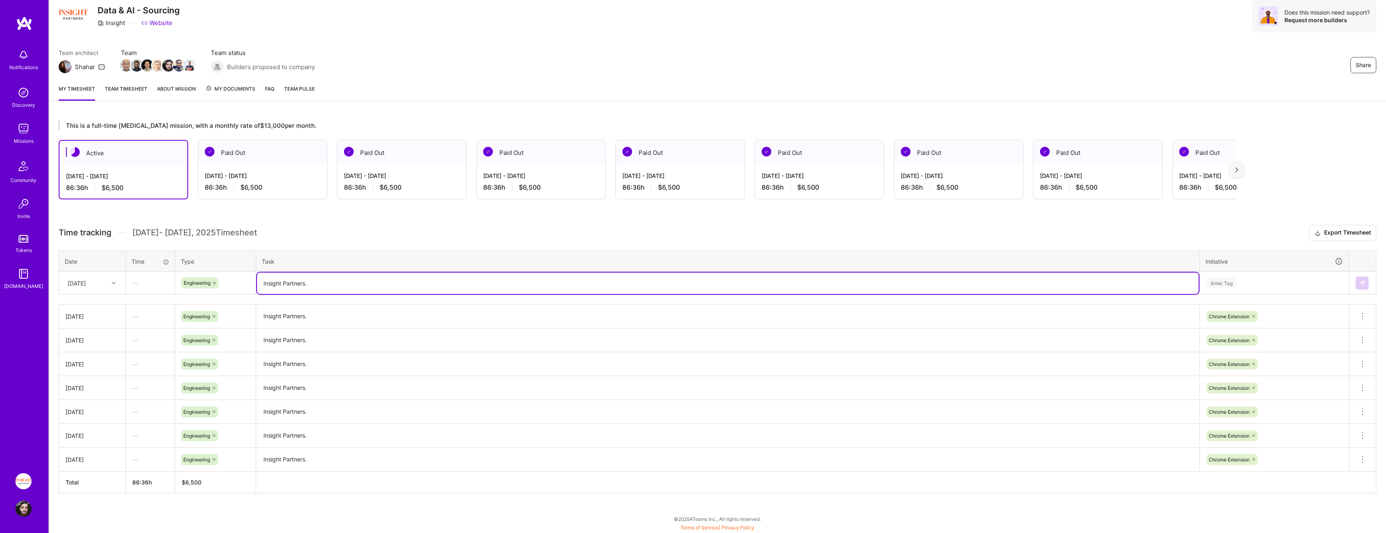
type textarea "Insight Partners."
click at [503, 282] on div "Enter Tag" at bounding box center [1274, 283] width 137 height 10
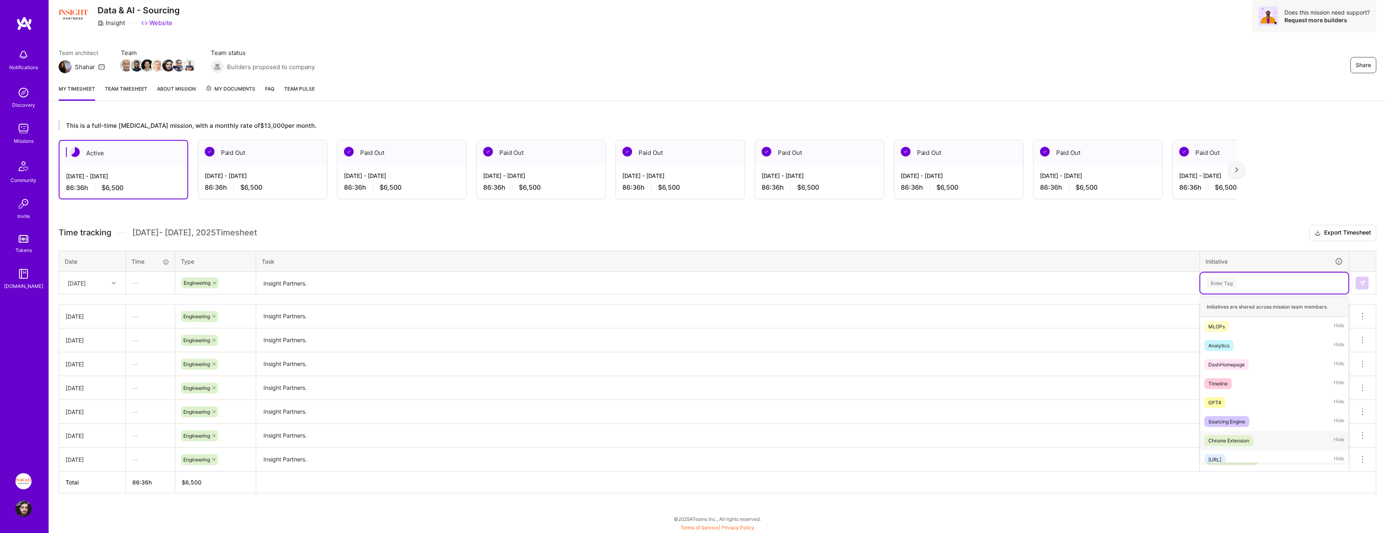
click at [503, 445] on div "Chrome Extension Hide" at bounding box center [1274, 440] width 148 height 19
click at [503, 287] on button at bounding box center [1361, 283] width 13 height 13
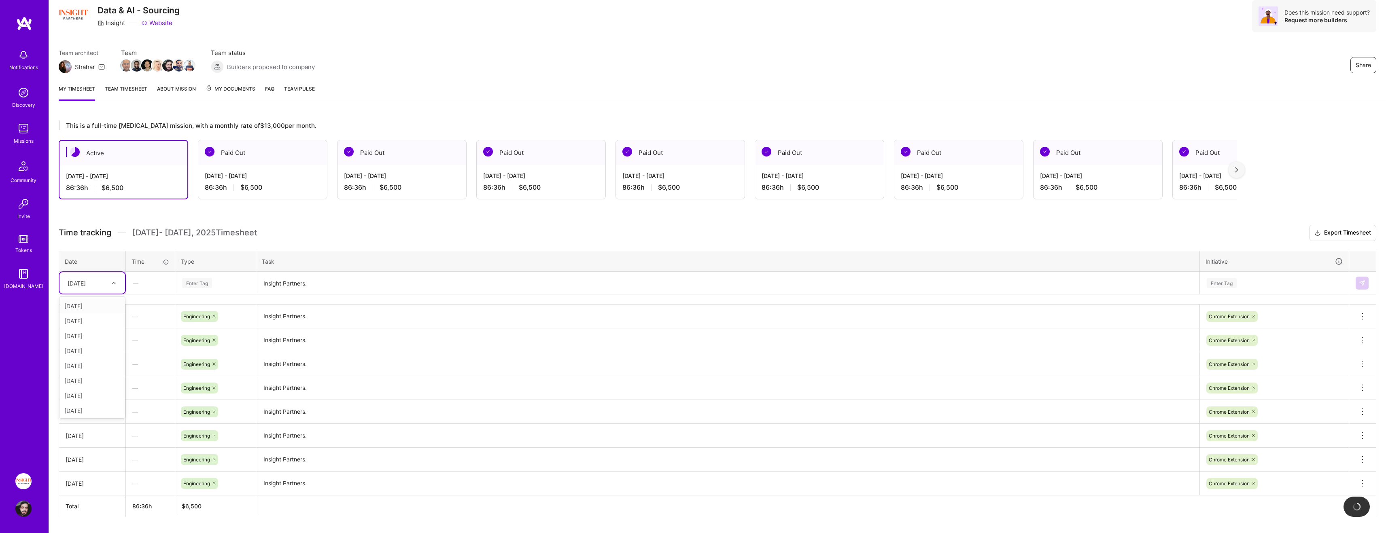
click at [121, 283] on div at bounding box center [114, 283] width 13 height 11
click at [110, 379] on div "[DATE]" at bounding box center [92, 382] width 66 height 15
click at [221, 273] on div "Enter Tag" at bounding box center [216, 283] width 80 height 21
drag, startPoint x: 213, startPoint y: 375, endPoint x: 223, endPoint y: 369, distance: 11.8
click at [214, 375] on div "Engineering" at bounding box center [216, 366] width 80 height 19
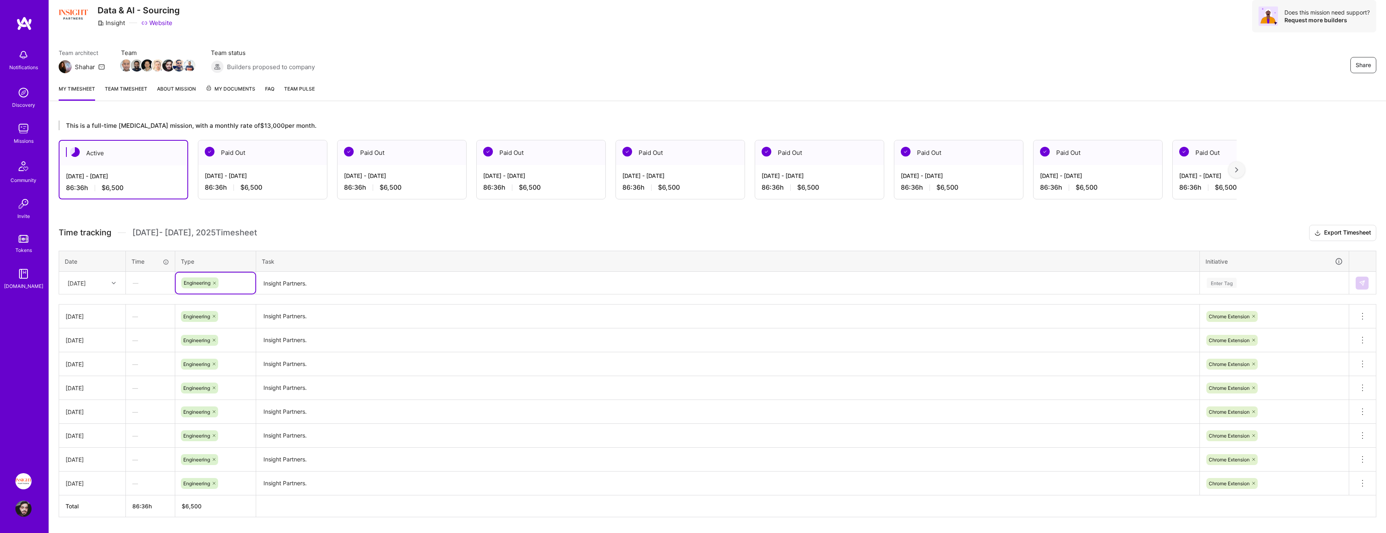
drag, startPoint x: 301, startPoint y: 283, endPoint x: 301, endPoint y: 265, distance: 17.8
click at [301, 281] on textarea "Insight Partners." at bounding box center [727, 283] width 941 height 21
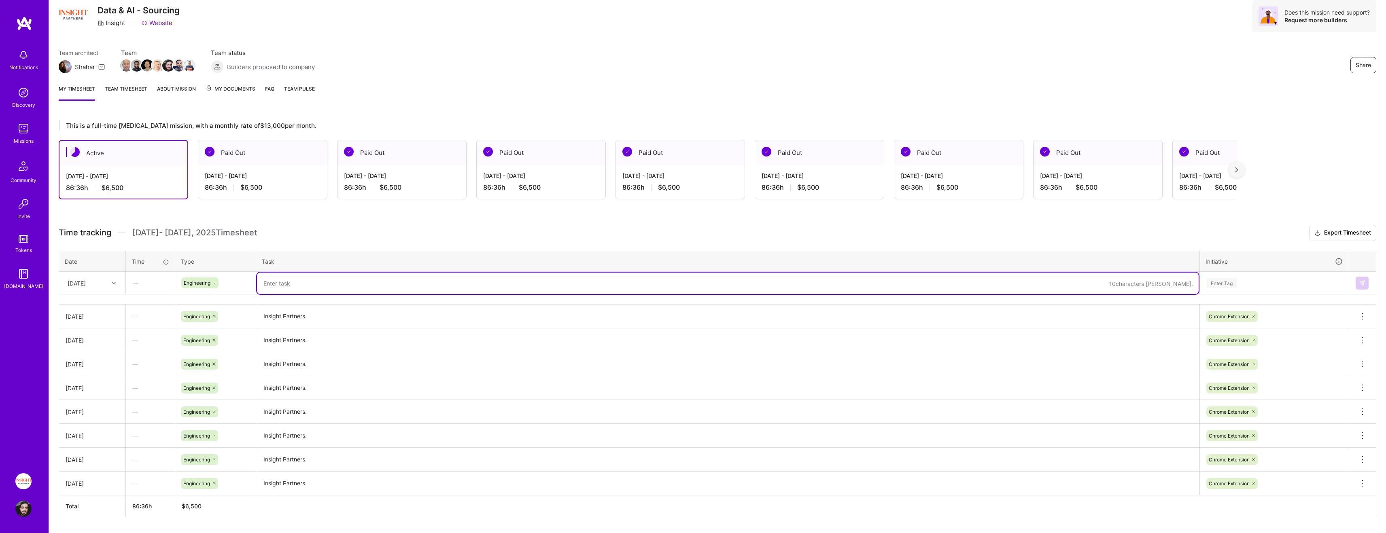
paste textarea "Insight Partners."
type textarea "Insight Partners."
click at [503, 291] on div "Enter Tag" at bounding box center [1274, 283] width 148 height 21
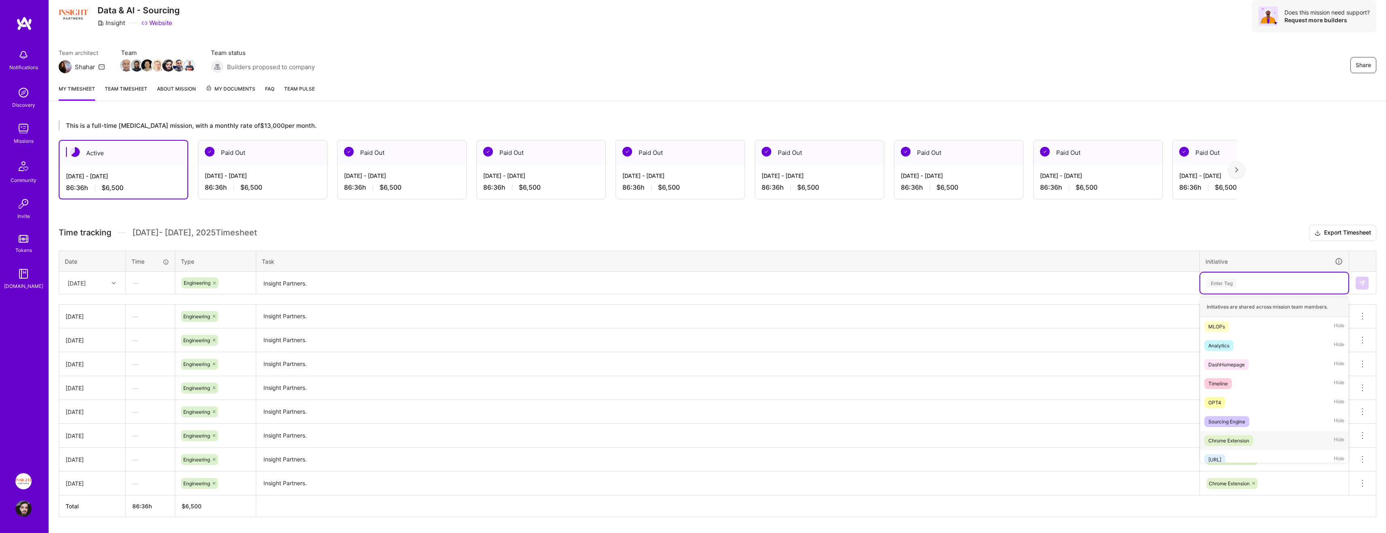
drag, startPoint x: 1245, startPoint y: 441, endPoint x: 1320, endPoint y: 377, distance: 98.7
click at [503, 441] on div "Chrome Extension" at bounding box center [1228, 441] width 41 height 8
click at [503, 286] on img at bounding box center [1362, 283] width 6 height 6
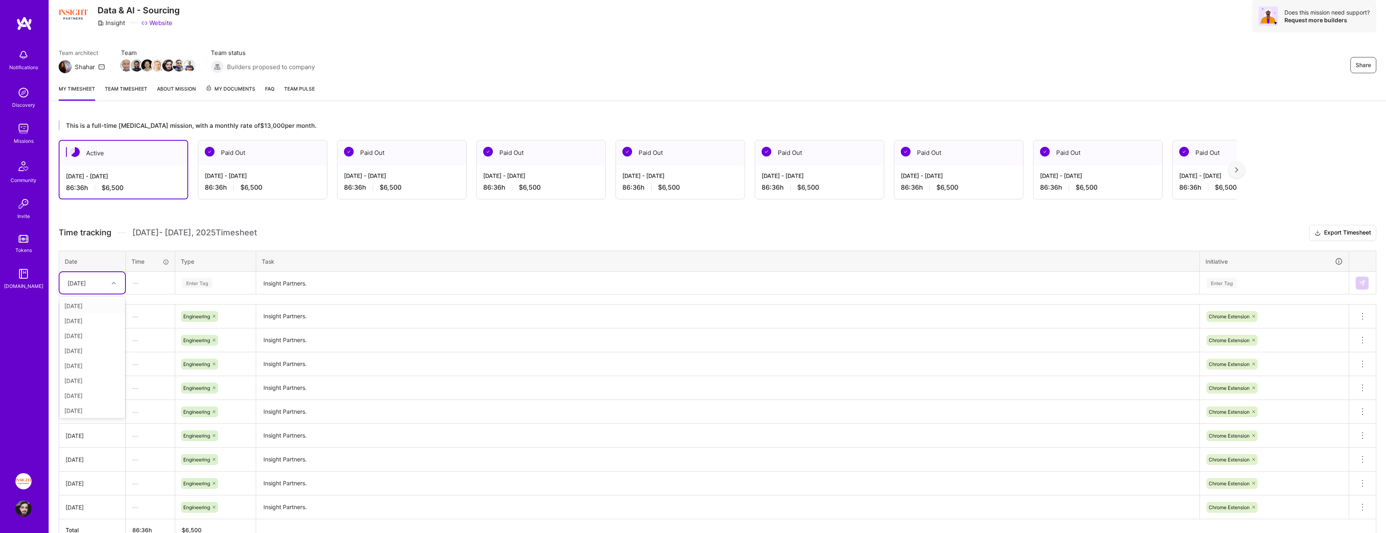
click at [86, 272] on div "[DATE]" at bounding box center [92, 282] width 66 height 21
click at [96, 391] on div "[DATE]" at bounding box center [92, 394] width 66 height 15
click at [213, 281] on div "Enter Tag" at bounding box center [215, 283] width 68 height 10
click at [214, 364] on span "Engineering" at bounding box center [197, 366] width 35 height 11
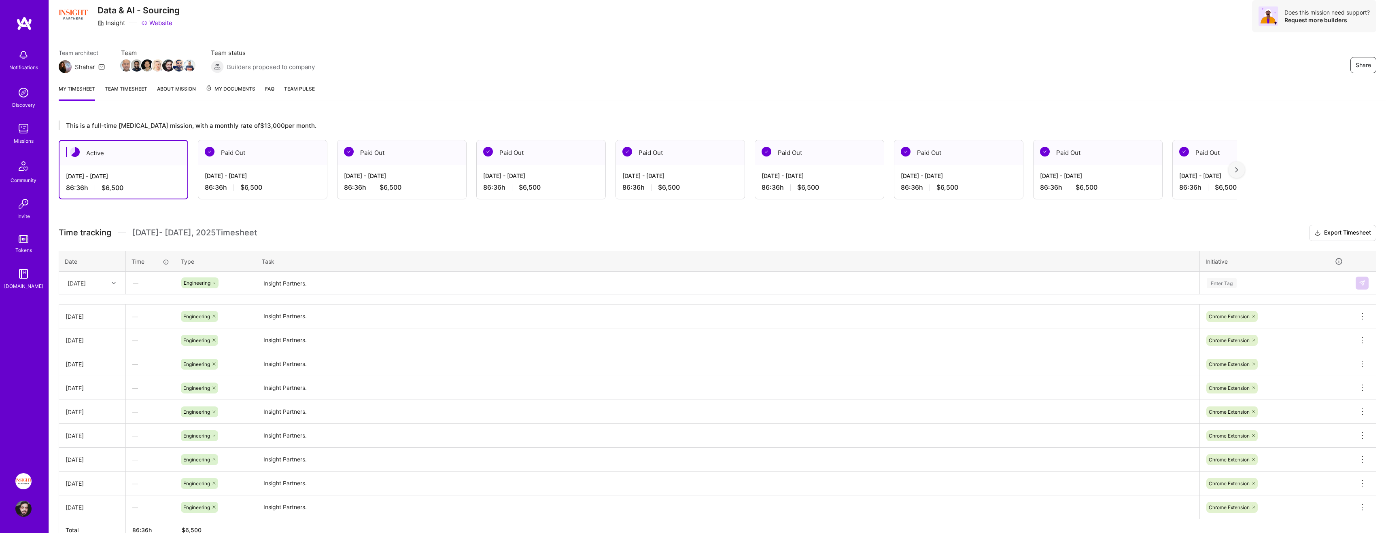
click at [354, 233] on h3 "Time tracking [DATE] - [DATE] Timesheet Export Timesheet" at bounding box center [717, 233] width 1317 height 16
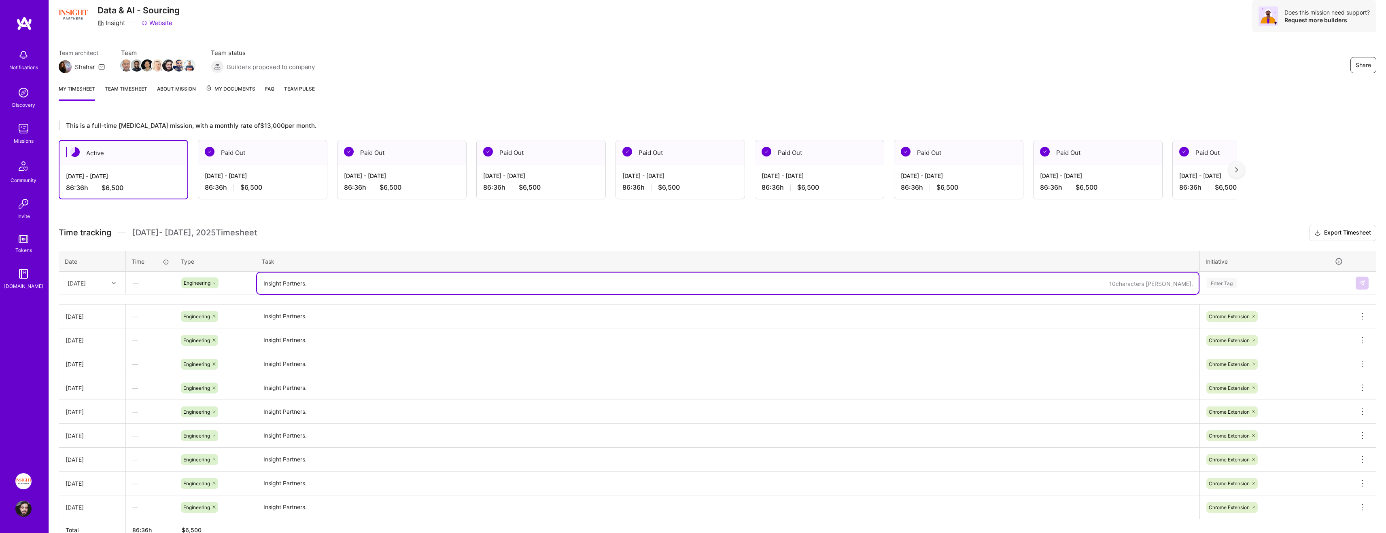
click at [326, 284] on textarea "Insight Partners." at bounding box center [727, 283] width 941 height 21
paste textarea "Insight Partners."
type textarea "Insight Partners."
click at [503, 282] on div "Enter Tag" at bounding box center [1221, 283] width 30 height 13
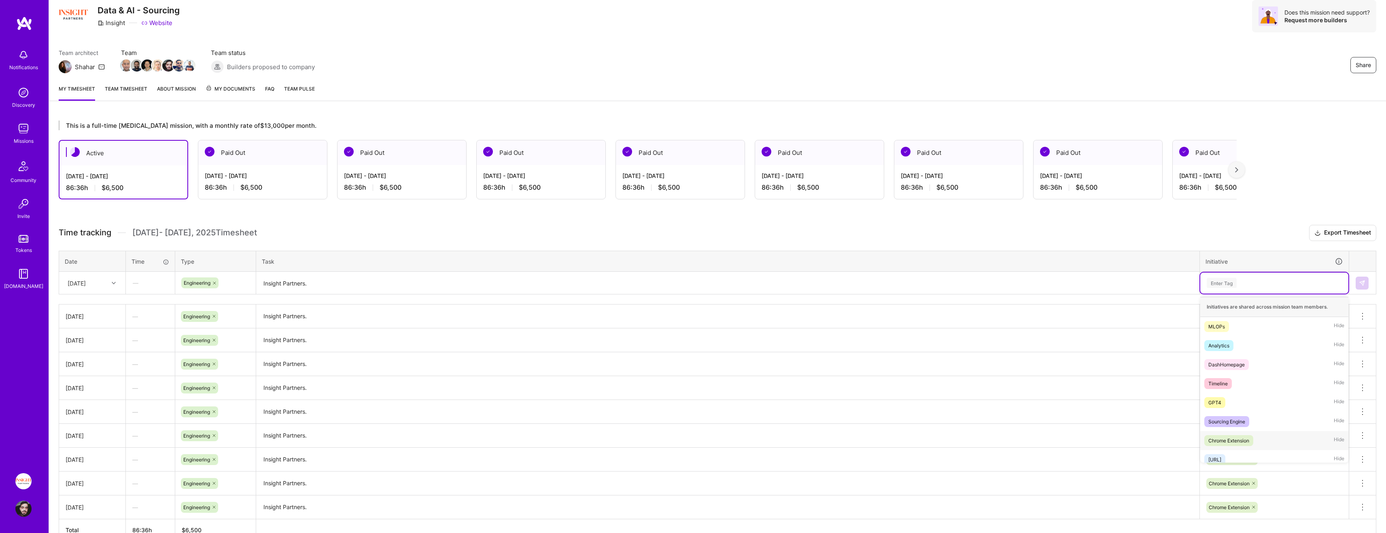
click at [503, 435] on div "Chrome Extension Hide" at bounding box center [1274, 440] width 148 height 19
click at [503, 282] on div at bounding box center [1362, 283] width 14 height 13
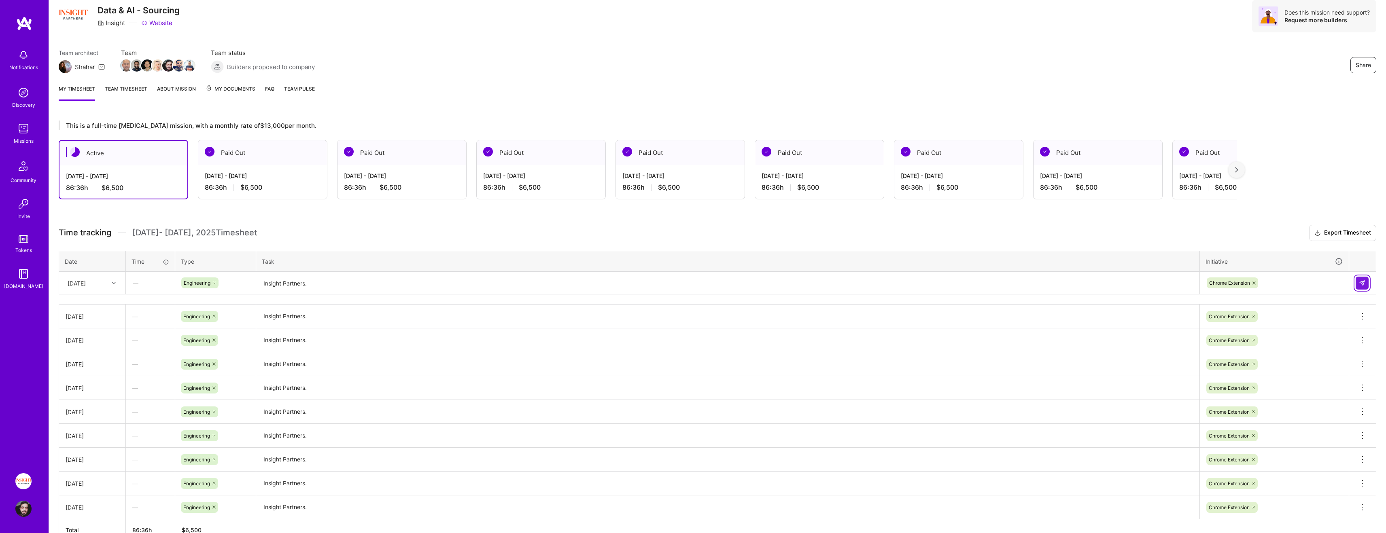
click at [503, 283] on button at bounding box center [1361, 283] width 13 height 13
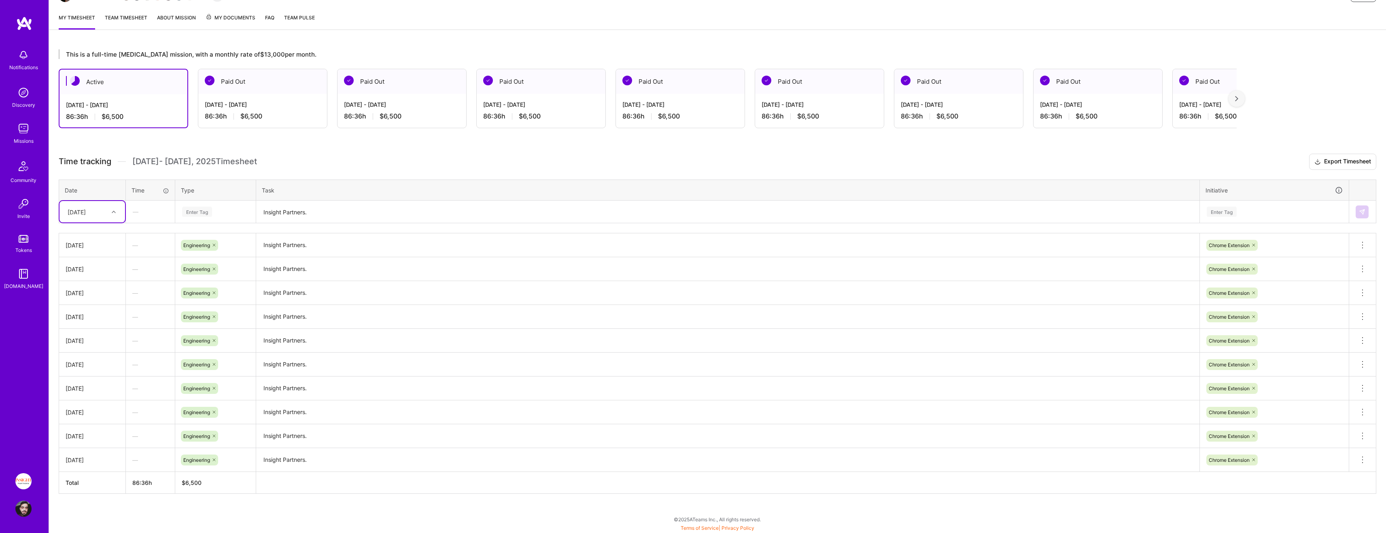
scroll to position [100, 0]
click at [96, 217] on div "[DATE]" at bounding box center [86, 211] width 45 height 13
click at [100, 339] on div "[DATE]" at bounding box center [92, 337] width 66 height 15
click at [215, 208] on div "Enter Tag" at bounding box center [215, 211] width 68 height 10
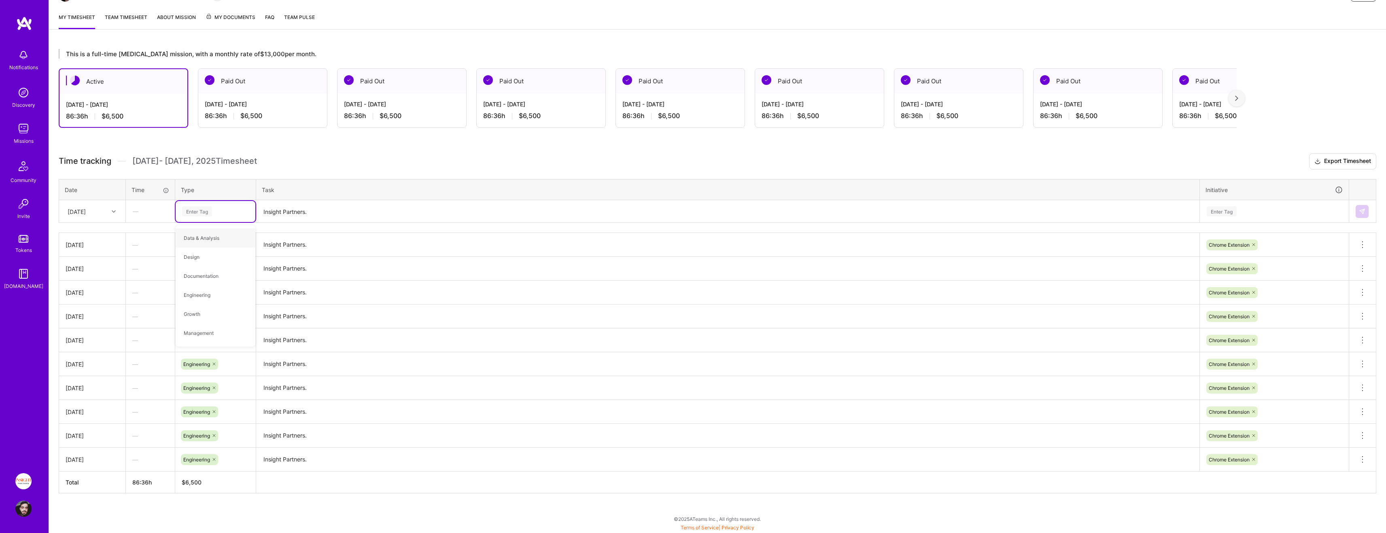
click at [108, 208] on div "[DATE]" at bounding box center [86, 211] width 45 height 13
click at [114, 207] on div at bounding box center [114, 211] width 13 height 11
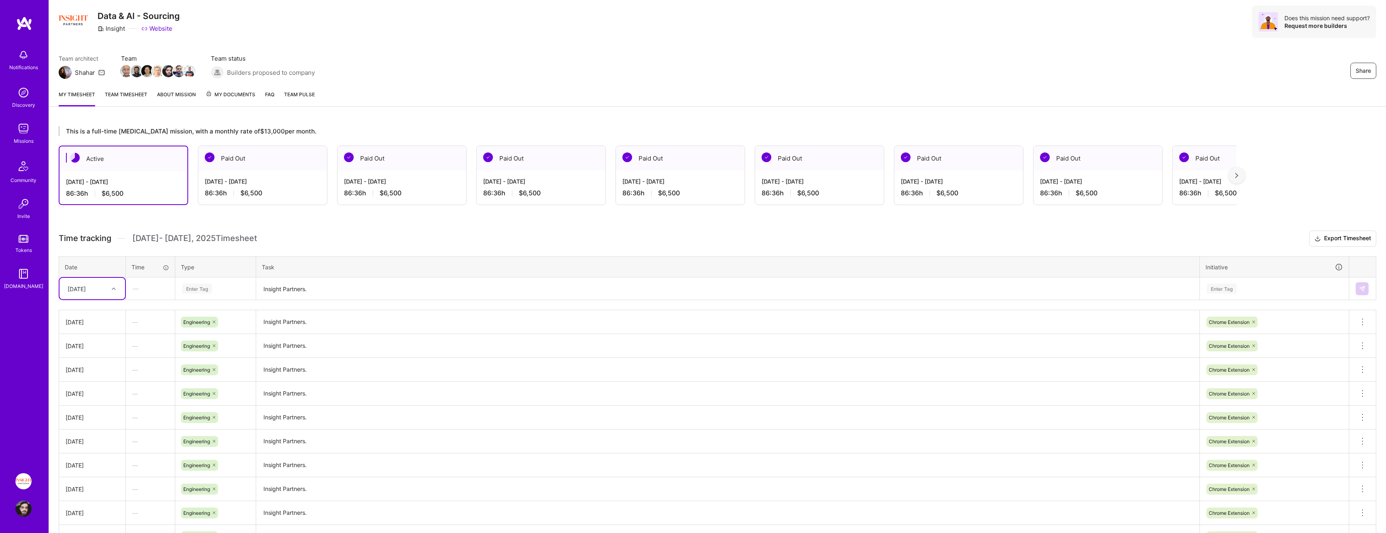
scroll to position [0, 0]
